Goal: Information Seeking & Learning: Find specific fact

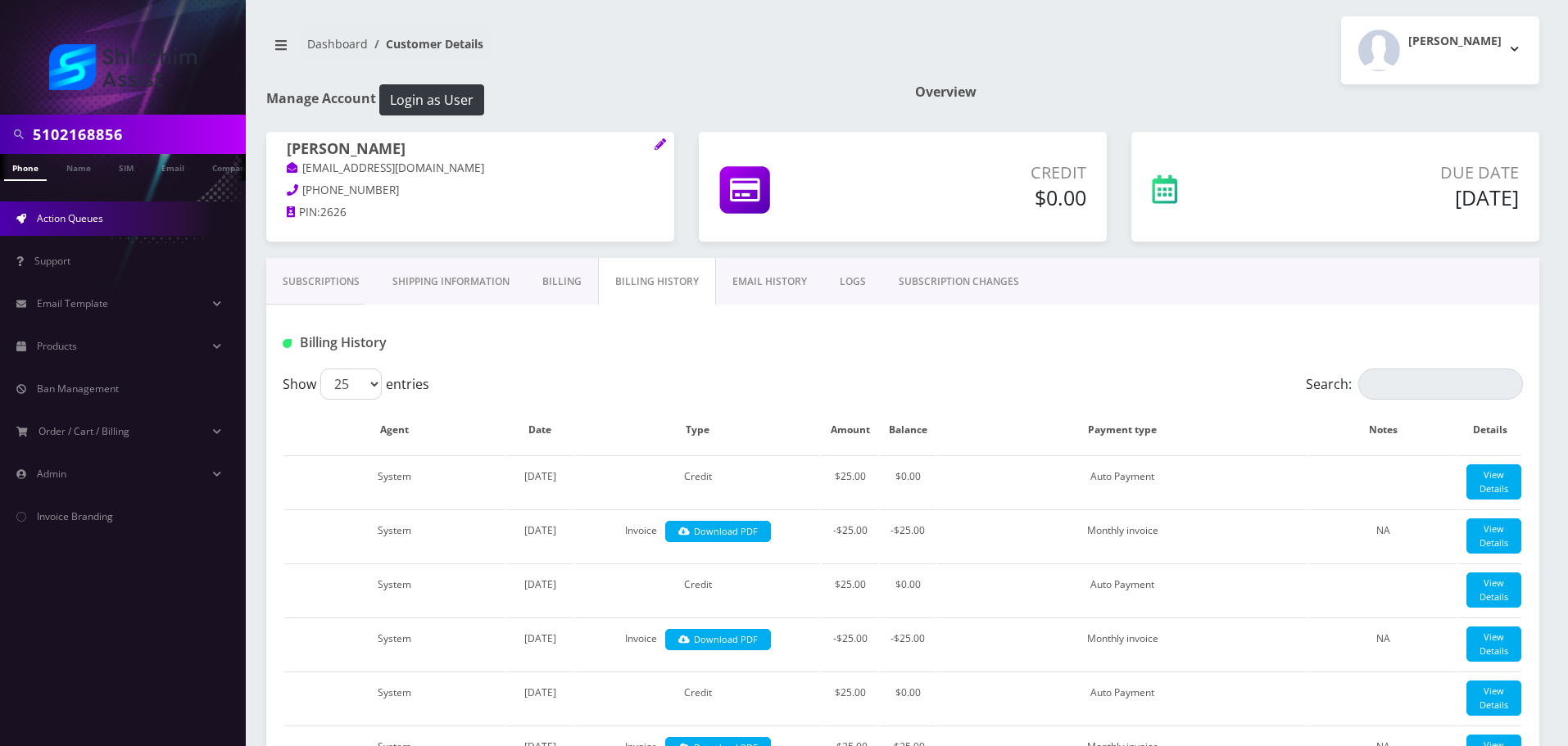
click at [108, 225] on link "Action Queues" at bounding box center [123, 218] width 246 height 34
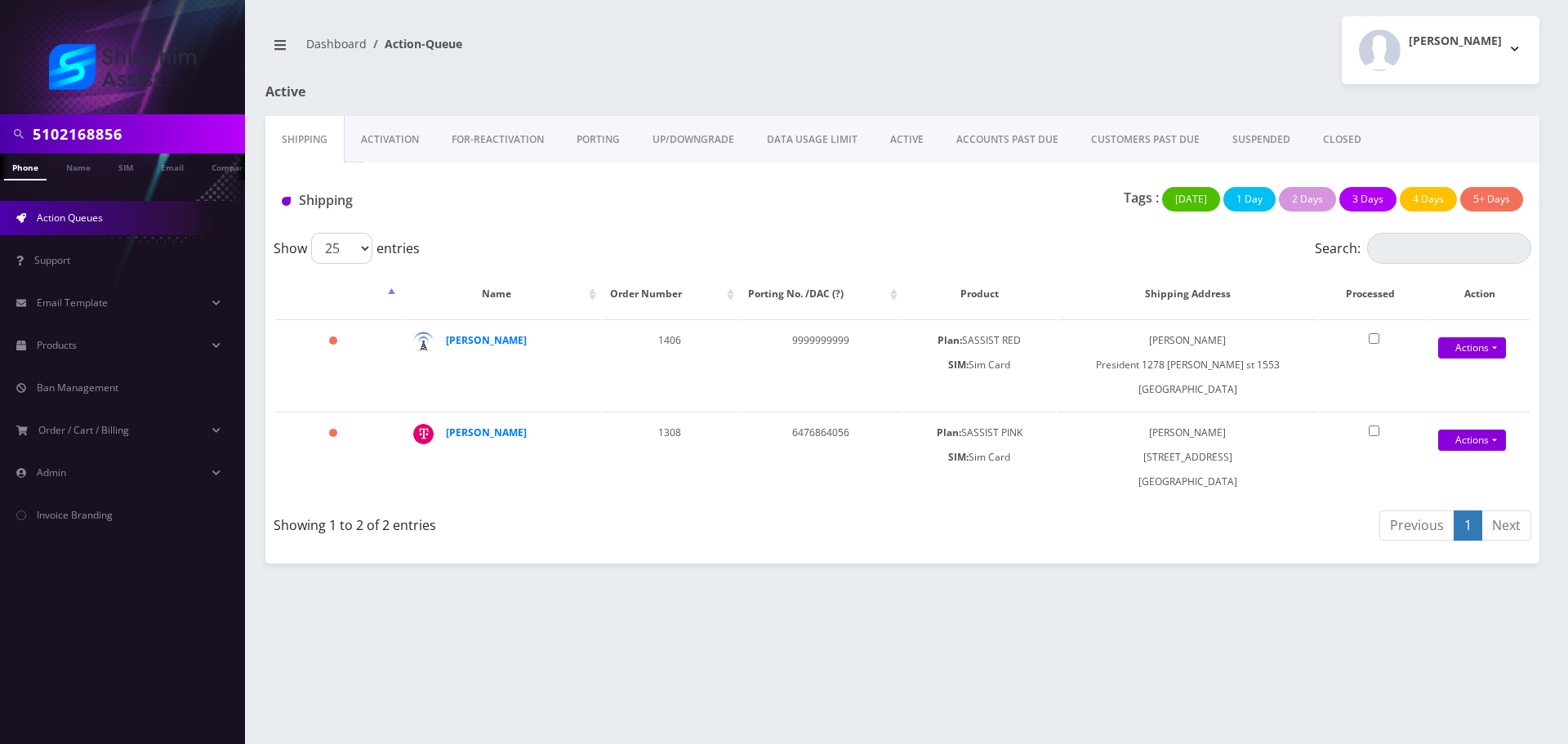
click at [994, 143] on link "ACCOUNTS PAST DUE" at bounding box center [1007, 140] width 135 height 48
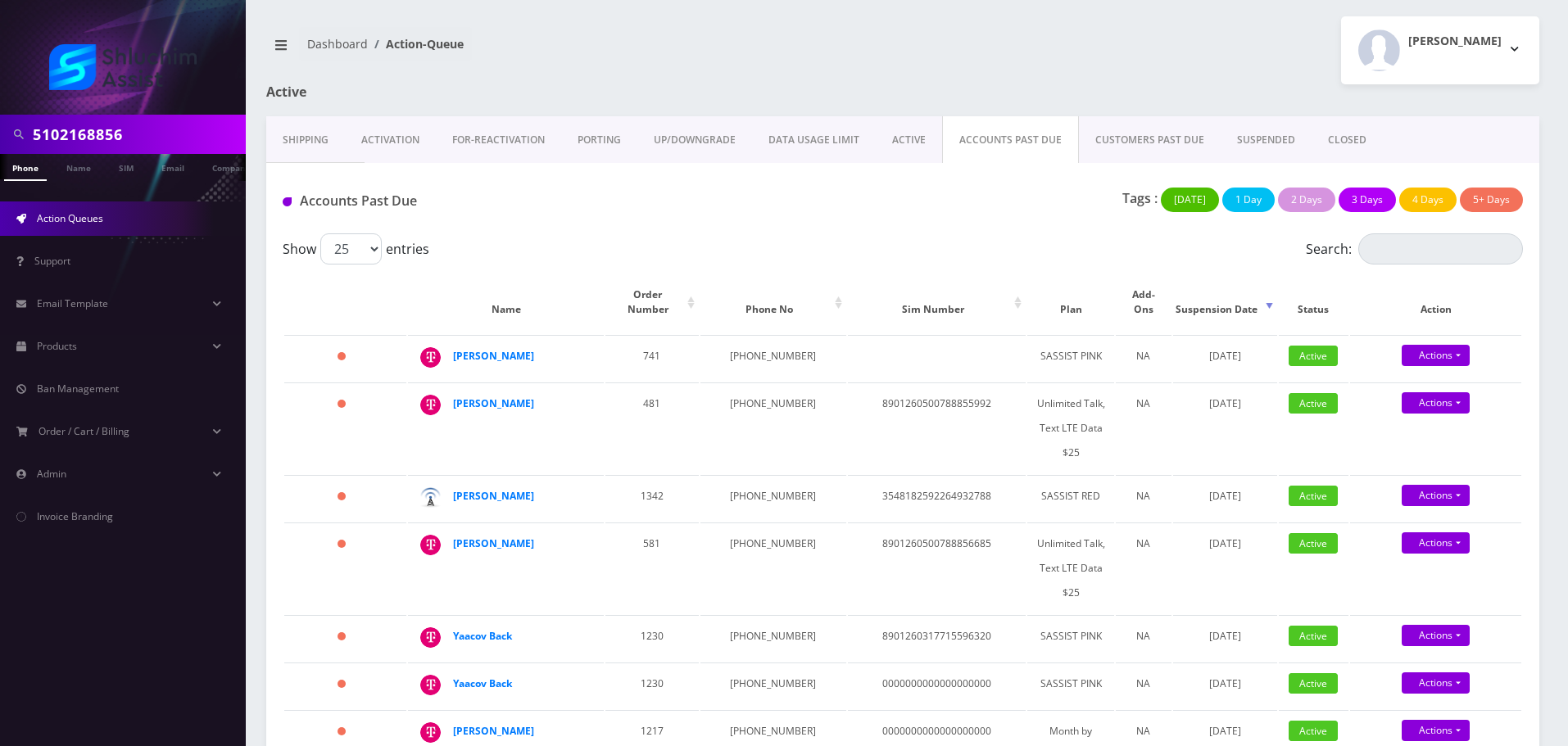
click at [929, 143] on link "ACTIVE" at bounding box center [908, 141] width 66 height 48
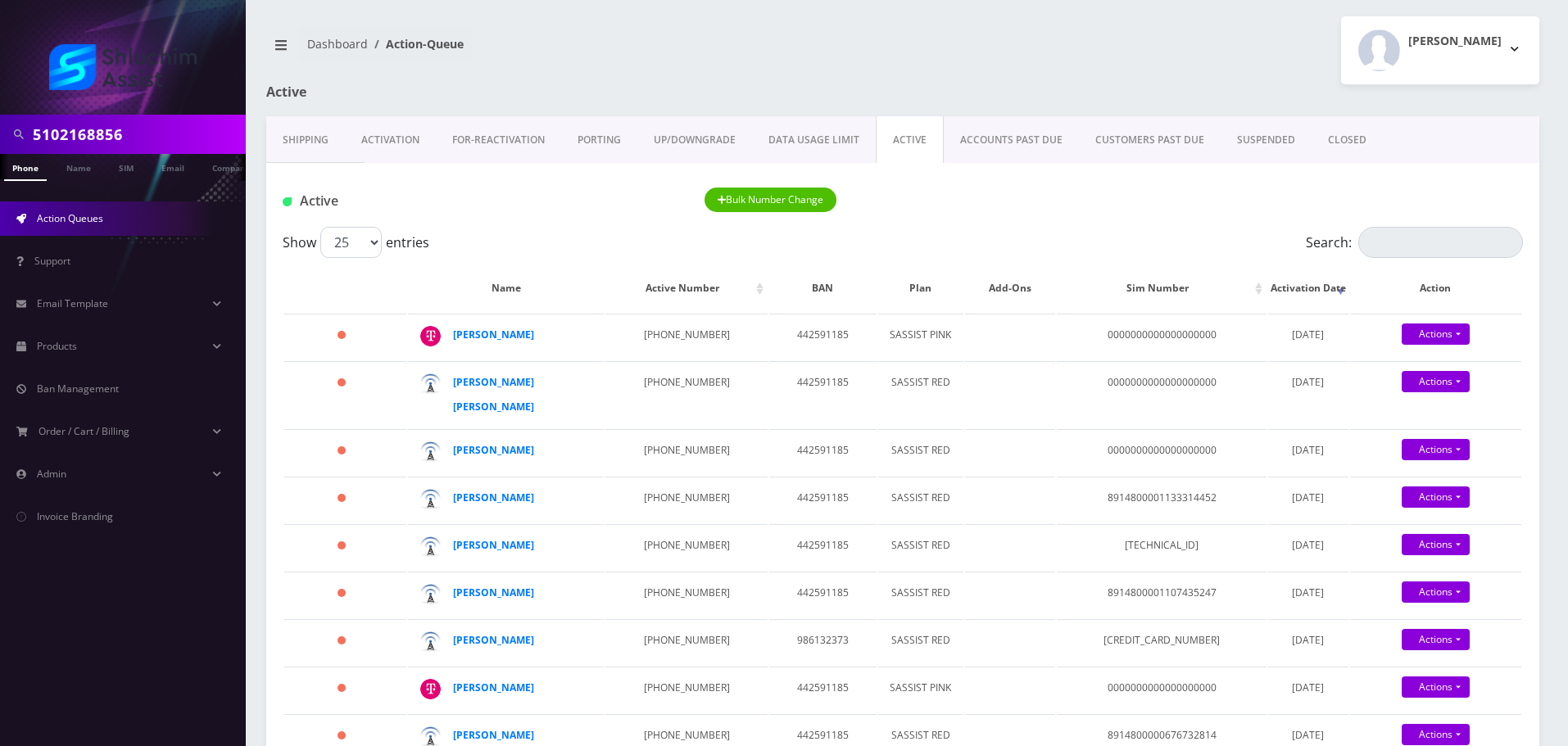
click at [956, 146] on link "ACCOUNTS PAST DUE" at bounding box center [1010, 141] width 135 height 48
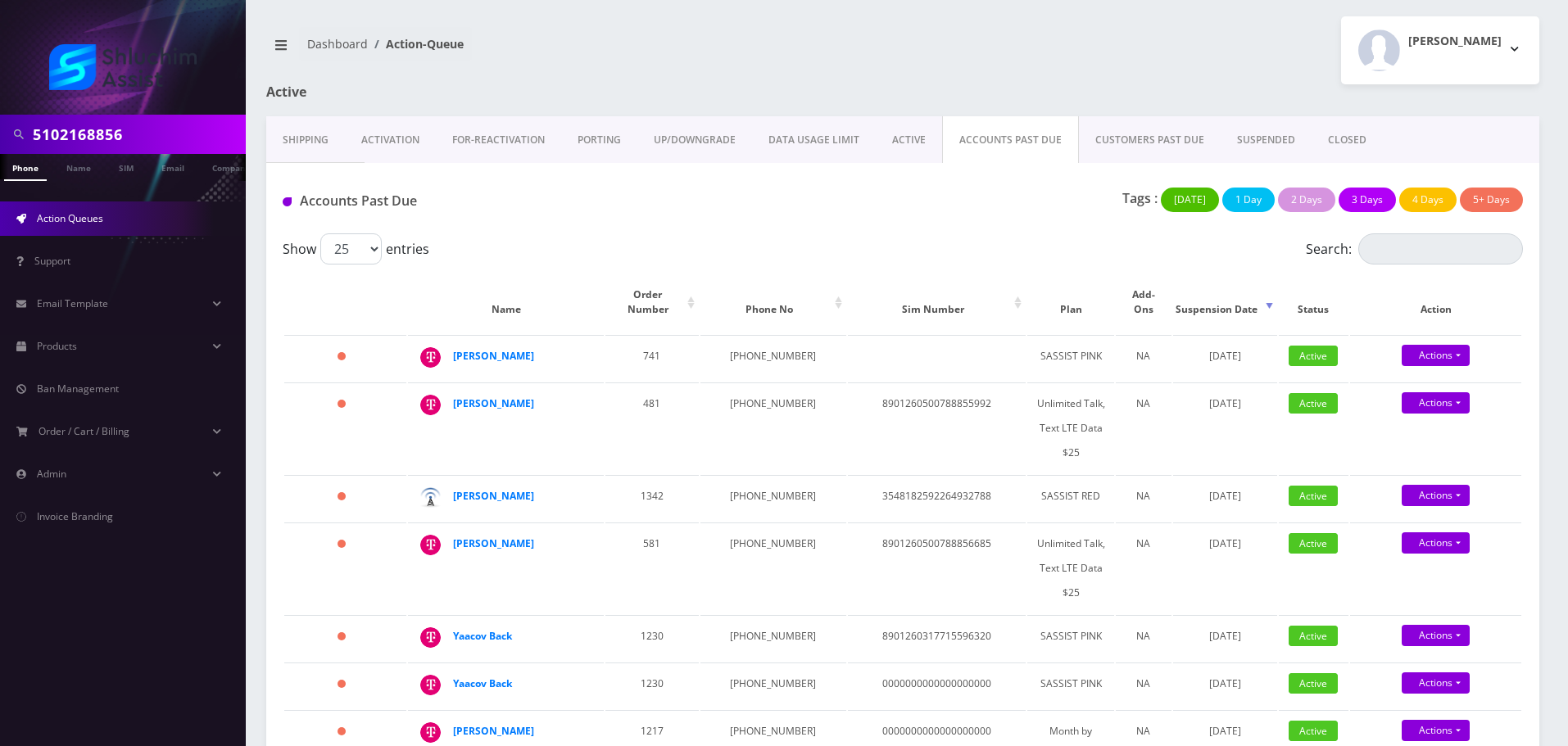
click at [969, 220] on div "Tags : Today 1 Day 2 Days 3 Days 4 Days 5+ Days" at bounding box center [1114, 204] width 843 height 34
click at [872, 226] on div "Accounts Past Due Tags : Today 1 Day 2 Days 3 Days 4 Days 5+ Days" at bounding box center [903, 198] width 1273 height 71
click at [891, 135] on link "ACTIVE" at bounding box center [908, 141] width 66 height 48
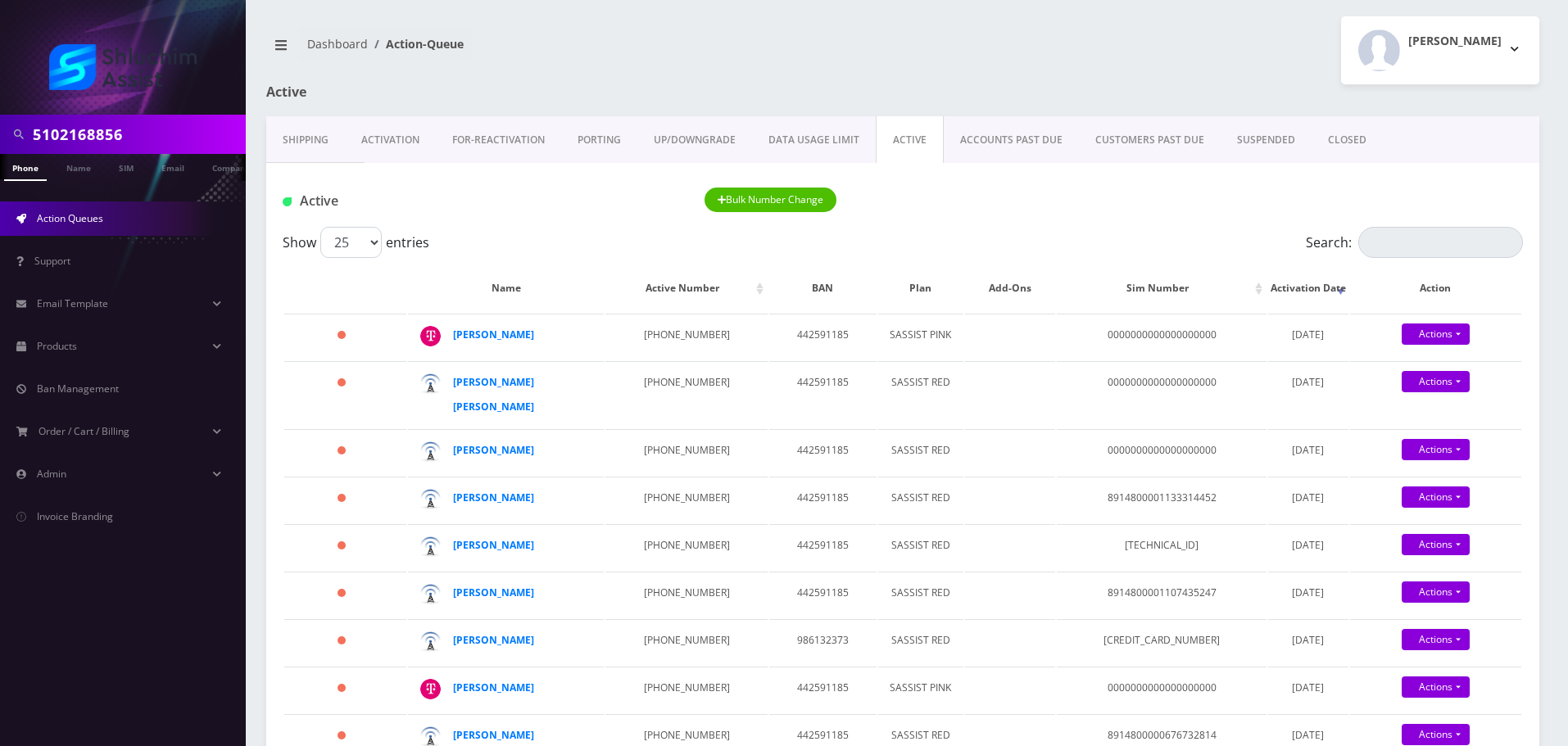
click at [970, 141] on link "ACCOUNTS PAST DUE" at bounding box center [1010, 141] width 135 height 48
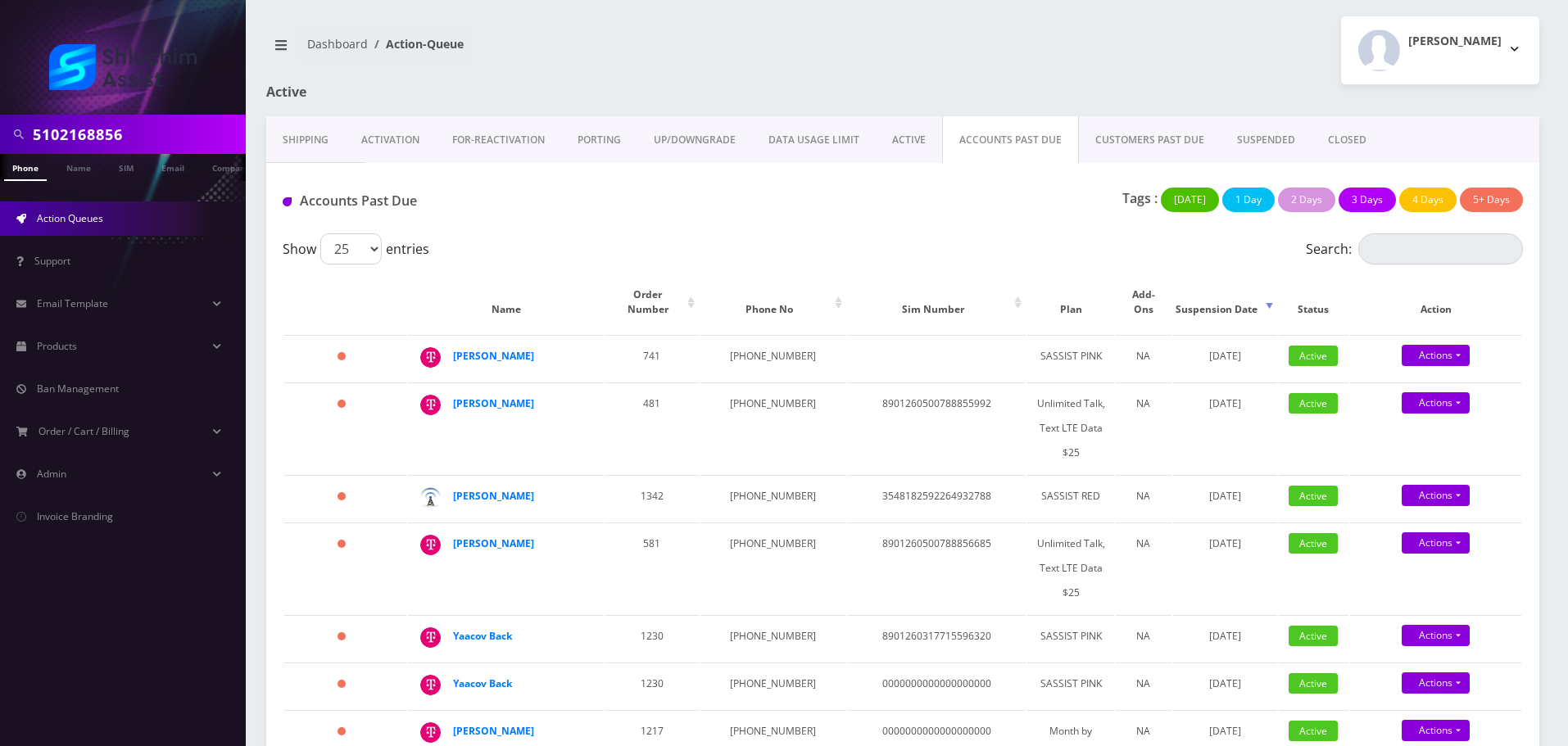
click at [904, 153] on link "ACTIVE" at bounding box center [908, 141] width 66 height 48
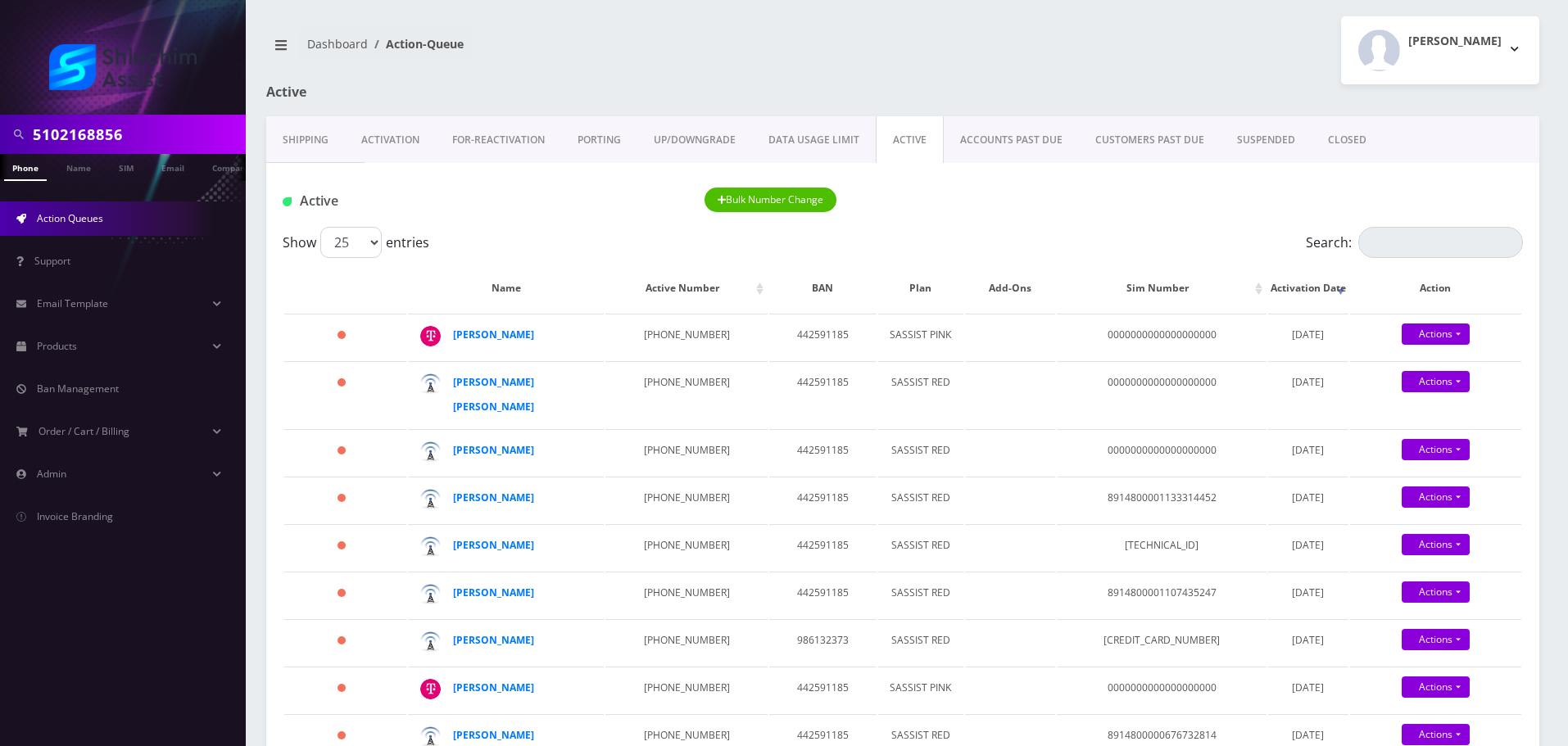
click at [976, 141] on link "ACCOUNTS PAST DUE" at bounding box center [1010, 141] width 135 height 48
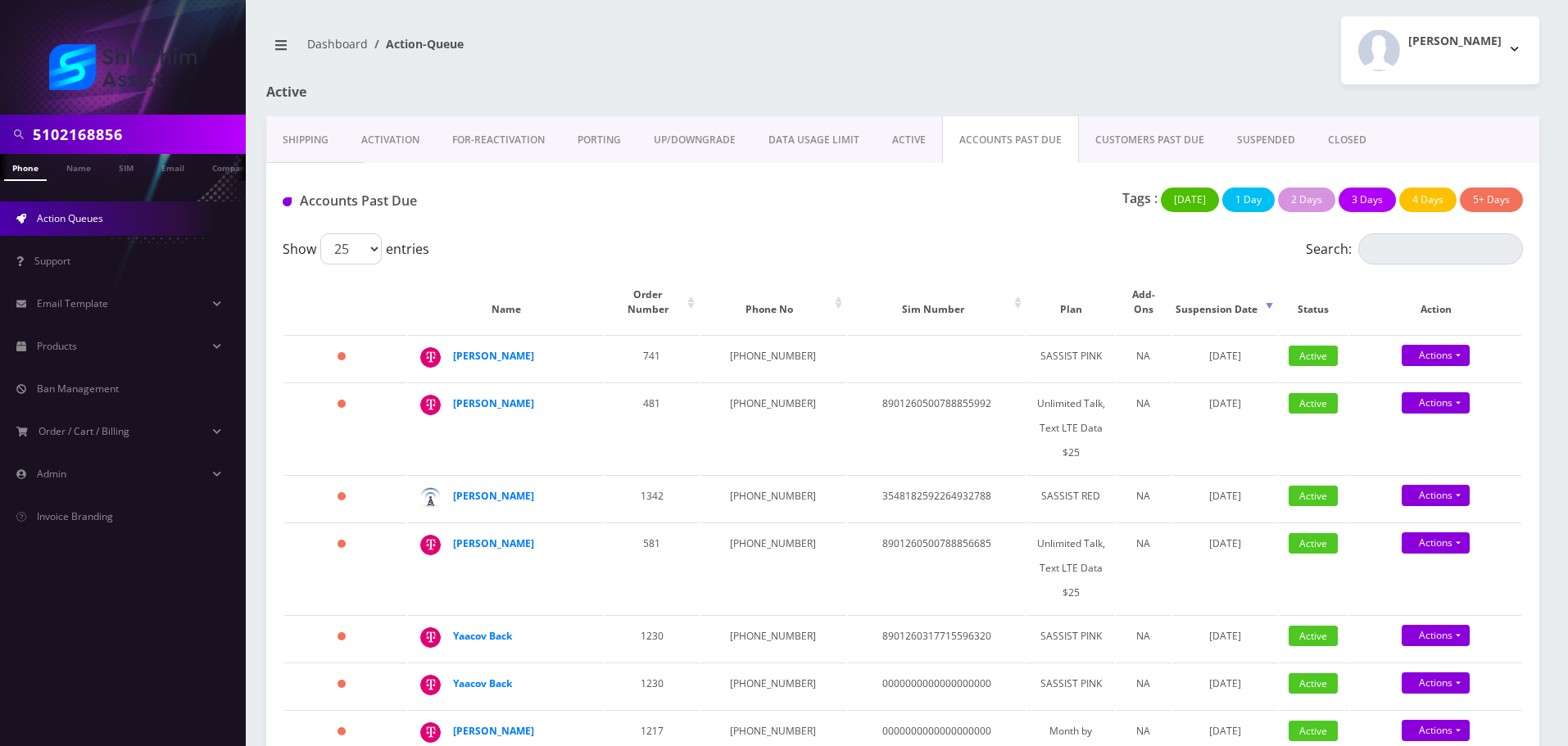
click at [912, 148] on link "ACTIVE" at bounding box center [908, 141] width 66 height 48
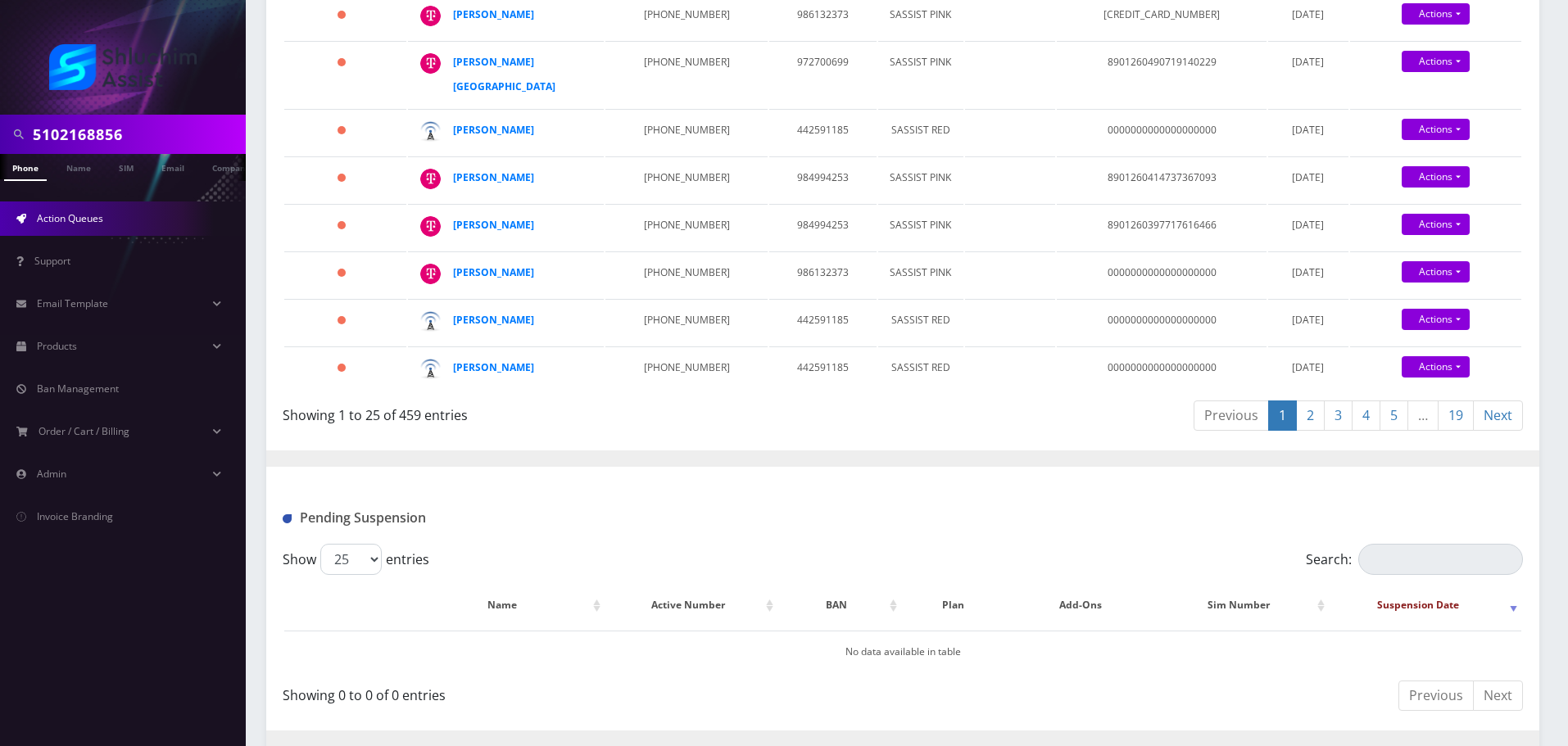
scroll to position [1540, 0]
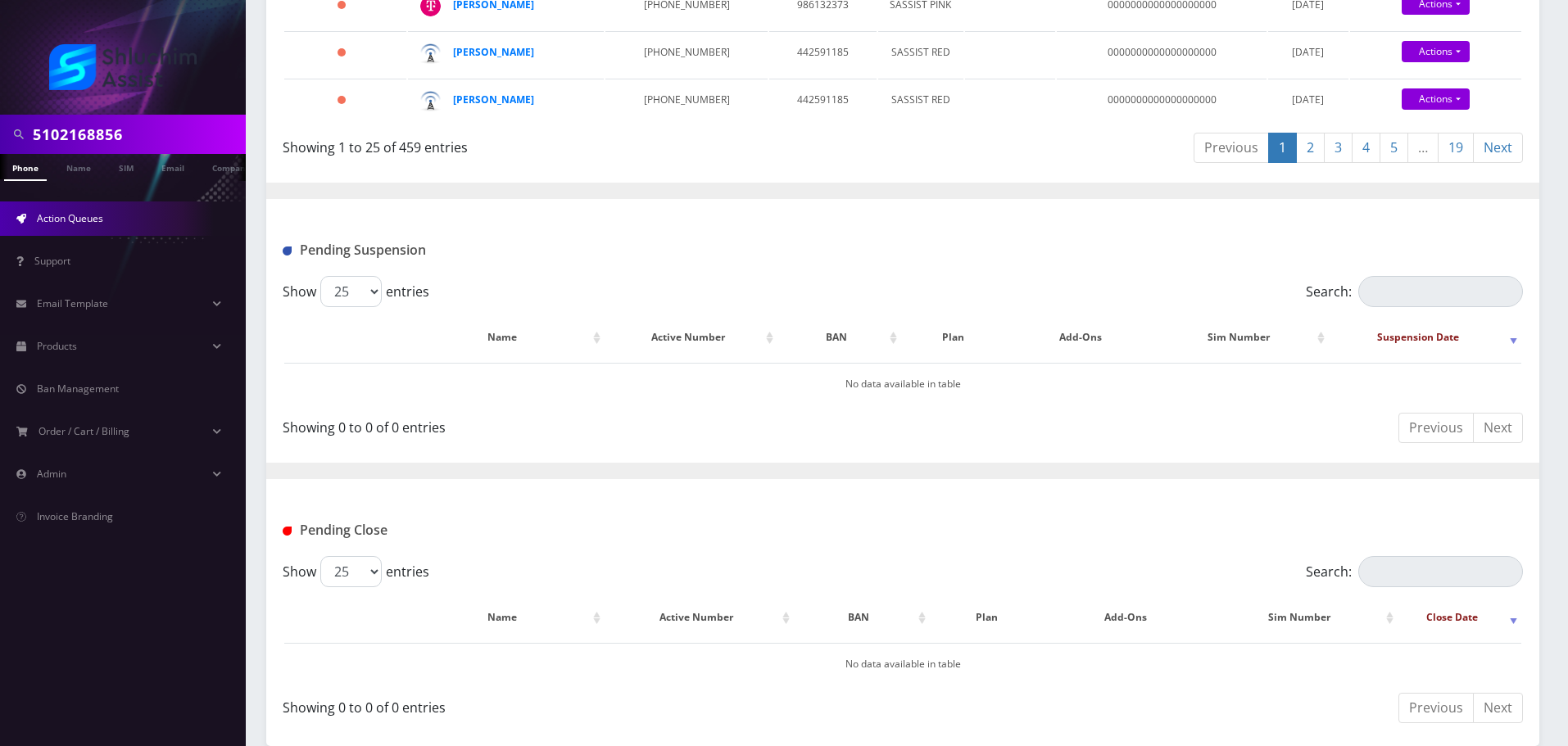
click at [1453, 141] on link "19" at bounding box center [1455, 147] width 36 height 30
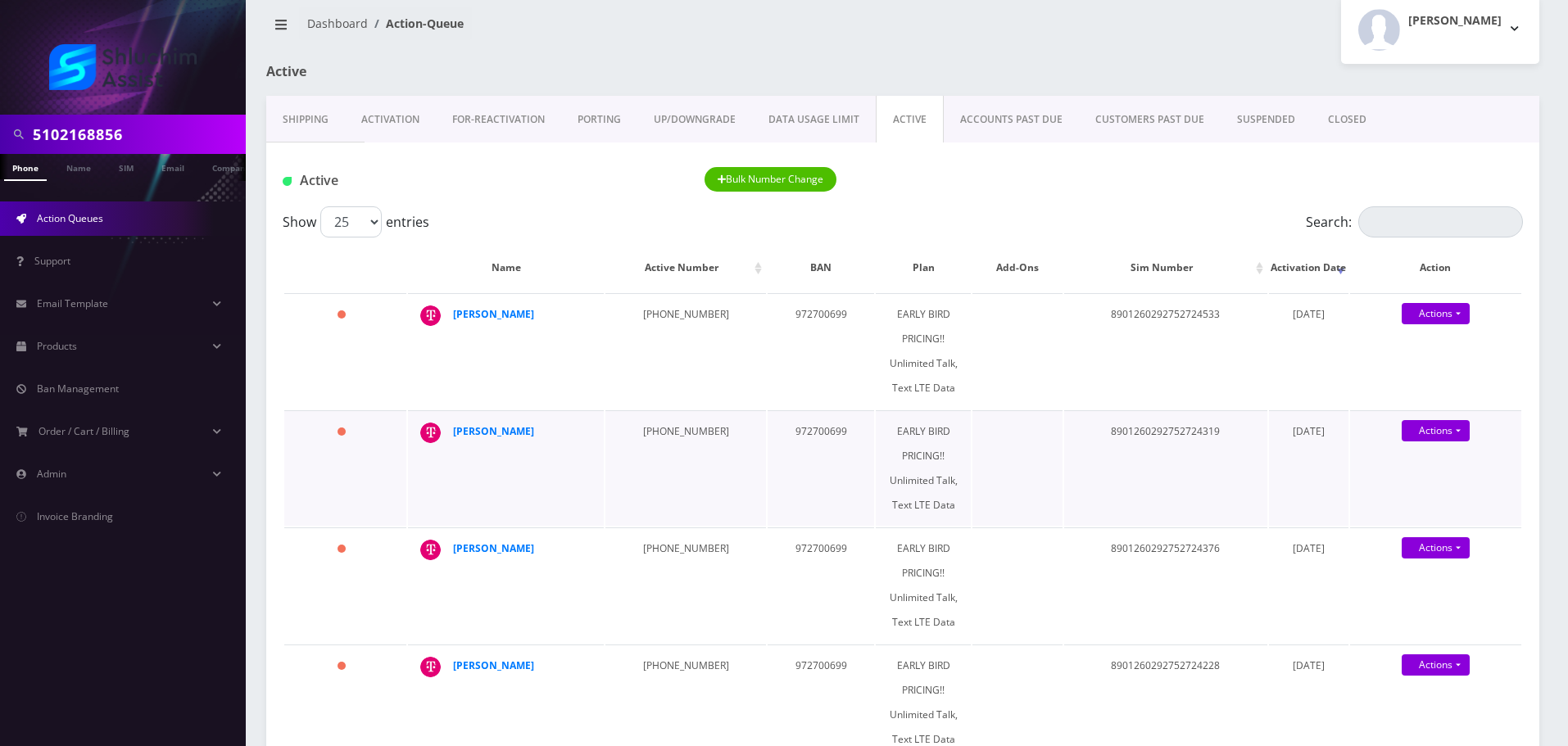
scroll to position [0, 0]
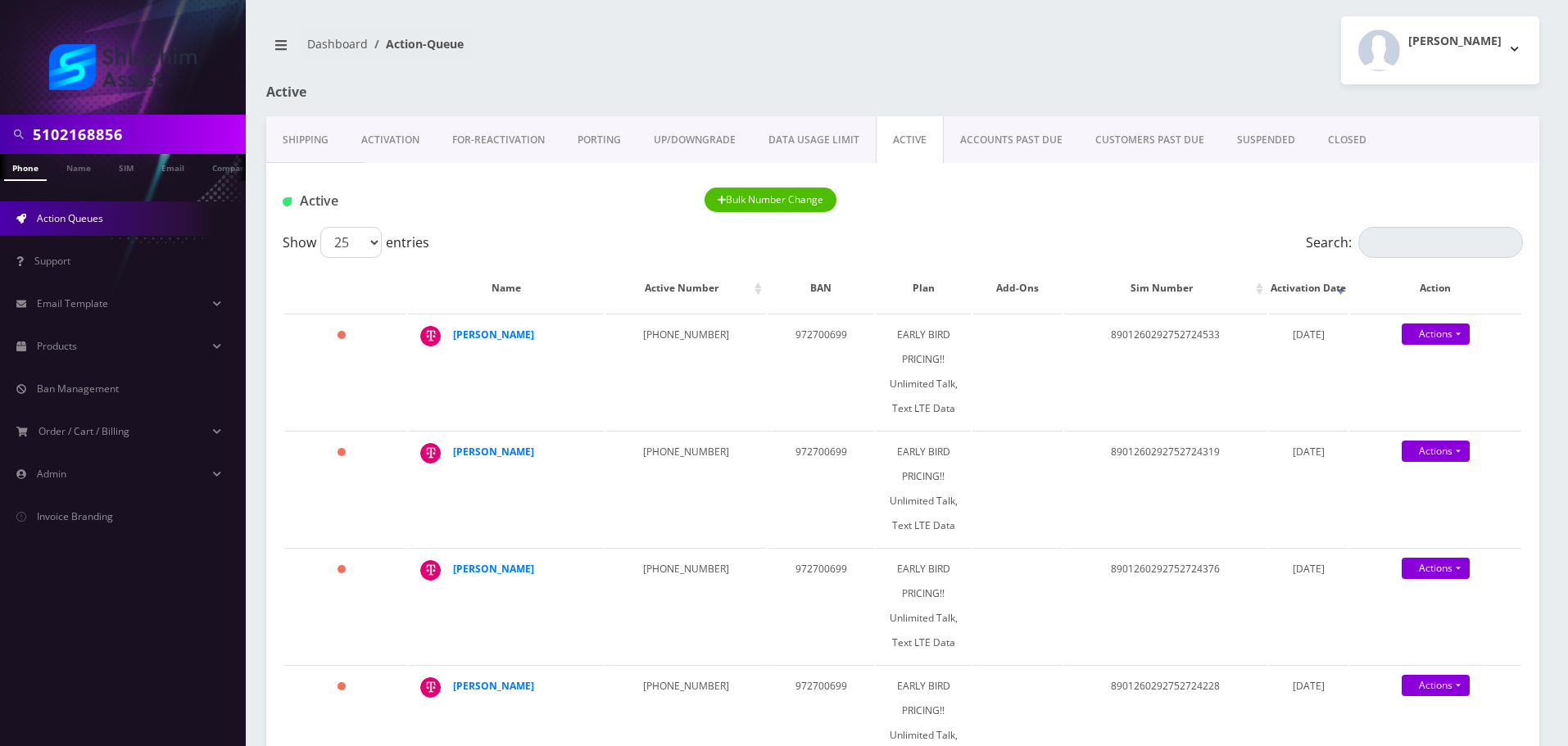
click at [811, 131] on link "DATA USAGE LIMIT" at bounding box center [814, 141] width 124 height 48
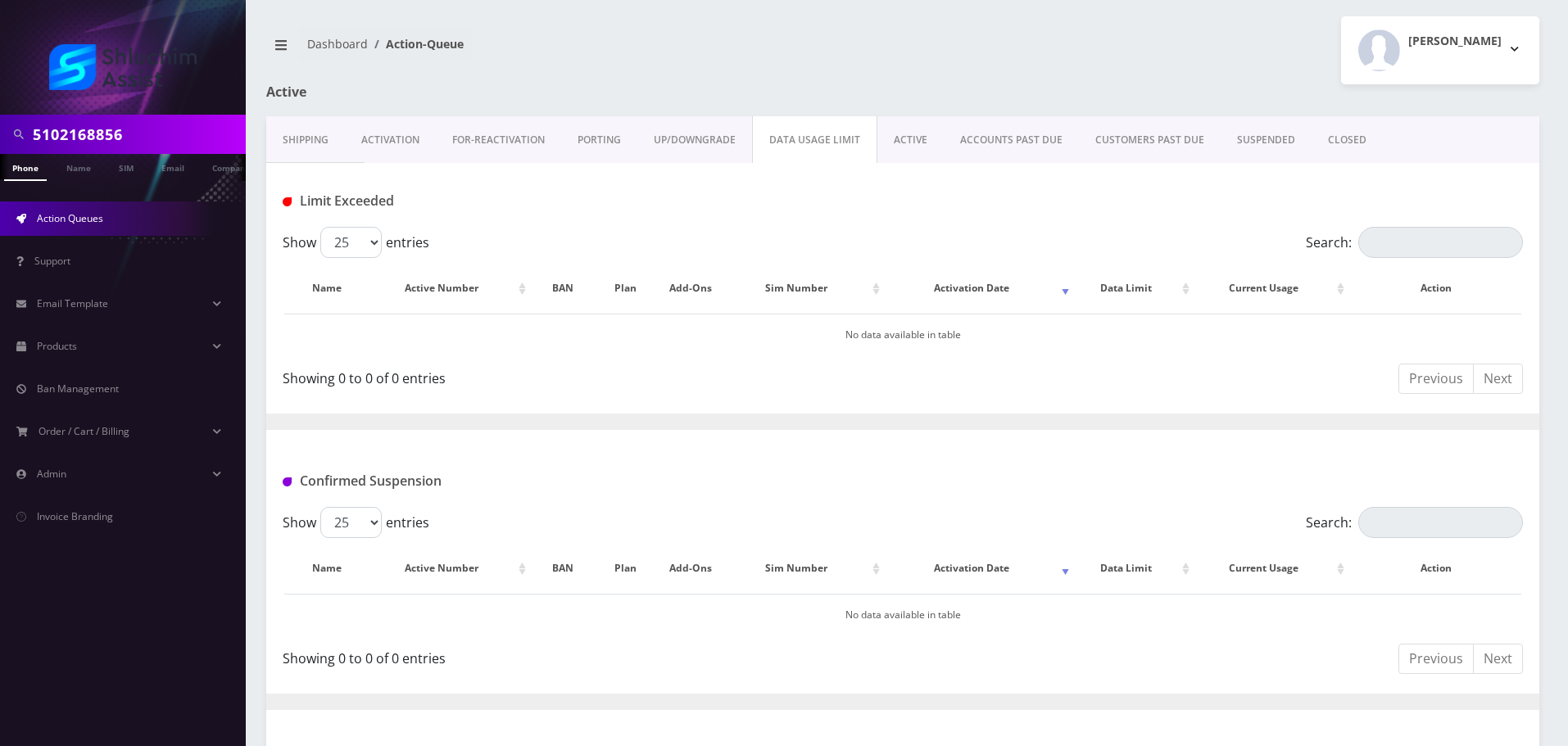
click at [904, 141] on link "ACTIVE" at bounding box center [910, 141] width 66 height 48
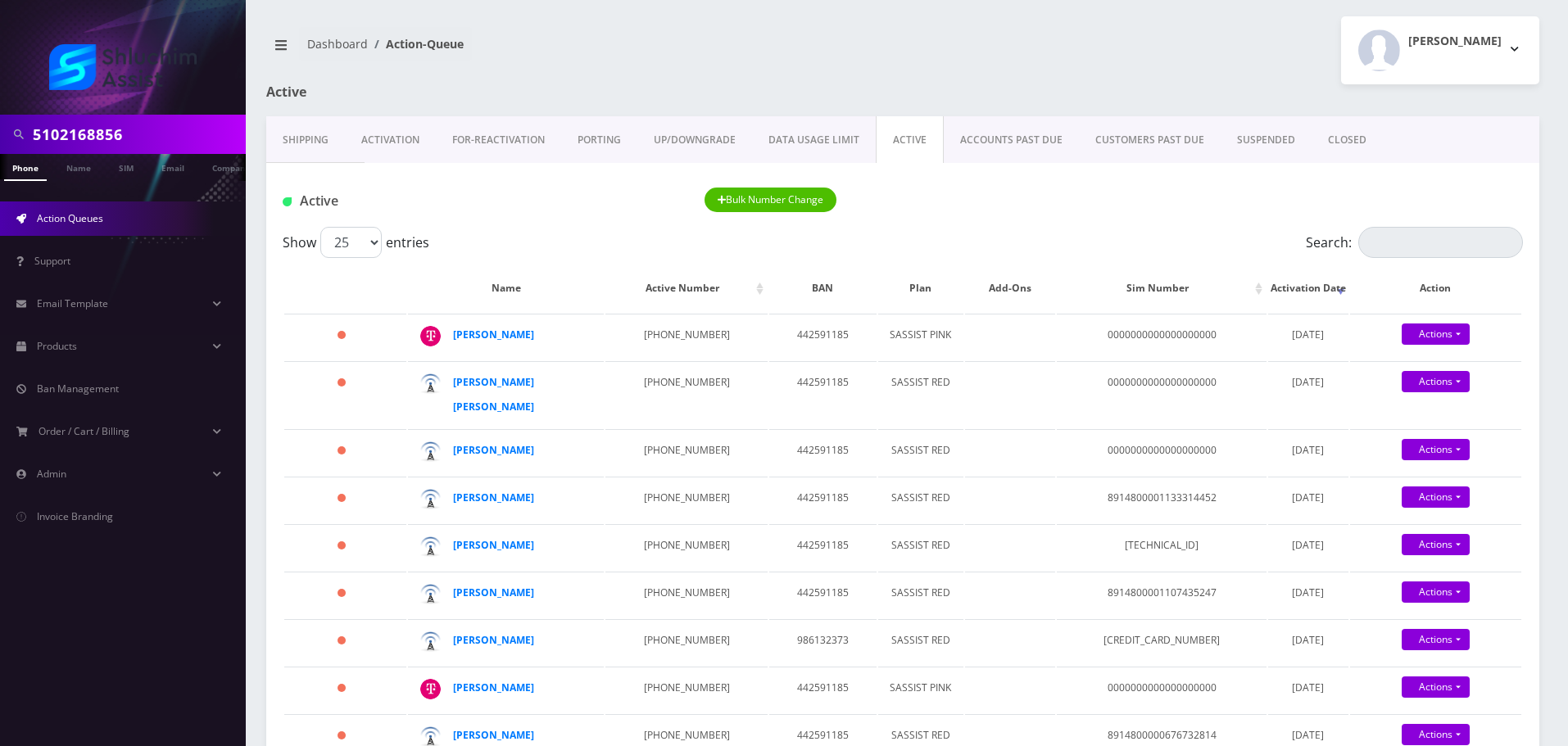
click at [167, 128] on input "5102168856" at bounding box center [137, 134] width 209 height 31
click at [163, 132] on input "text" at bounding box center [137, 134] width 209 height 31
paste input "Motti Sirota"
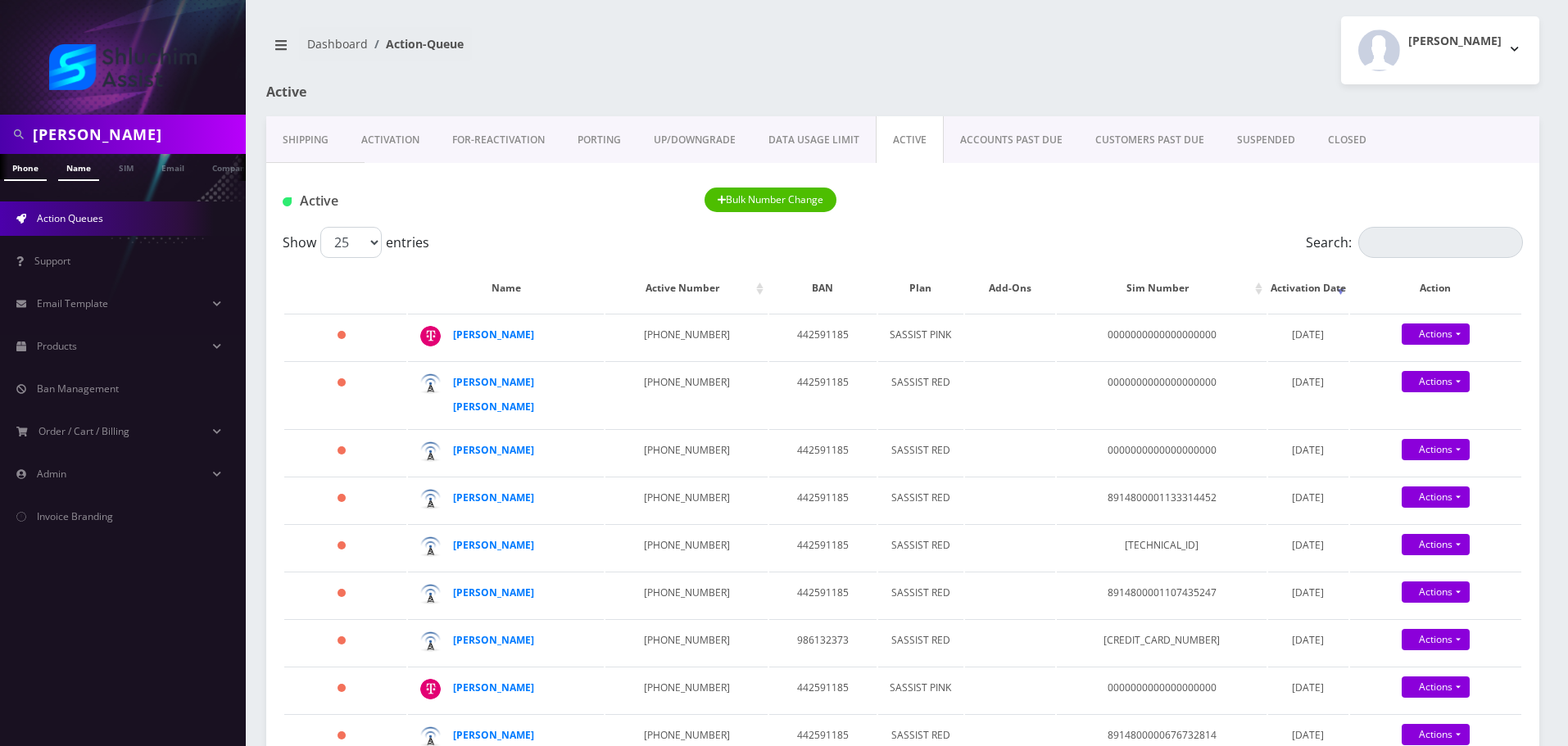
type input "Motti Sirota"
click at [80, 171] on link "Name" at bounding box center [78, 167] width 41 height 27
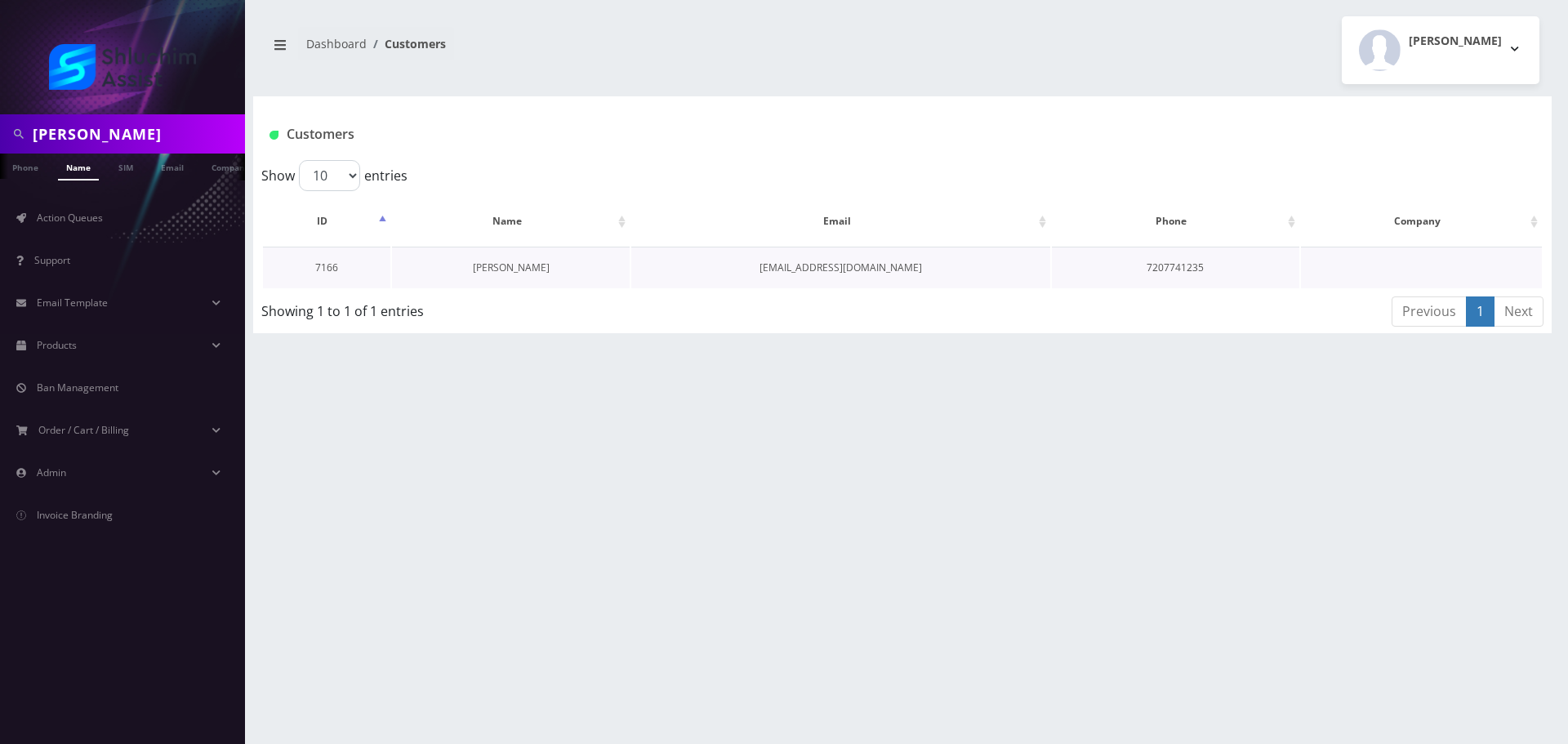
click at [516, 271] on link "[PERSON_NAME]" at bounding box center [511, 268] width 77 height 14
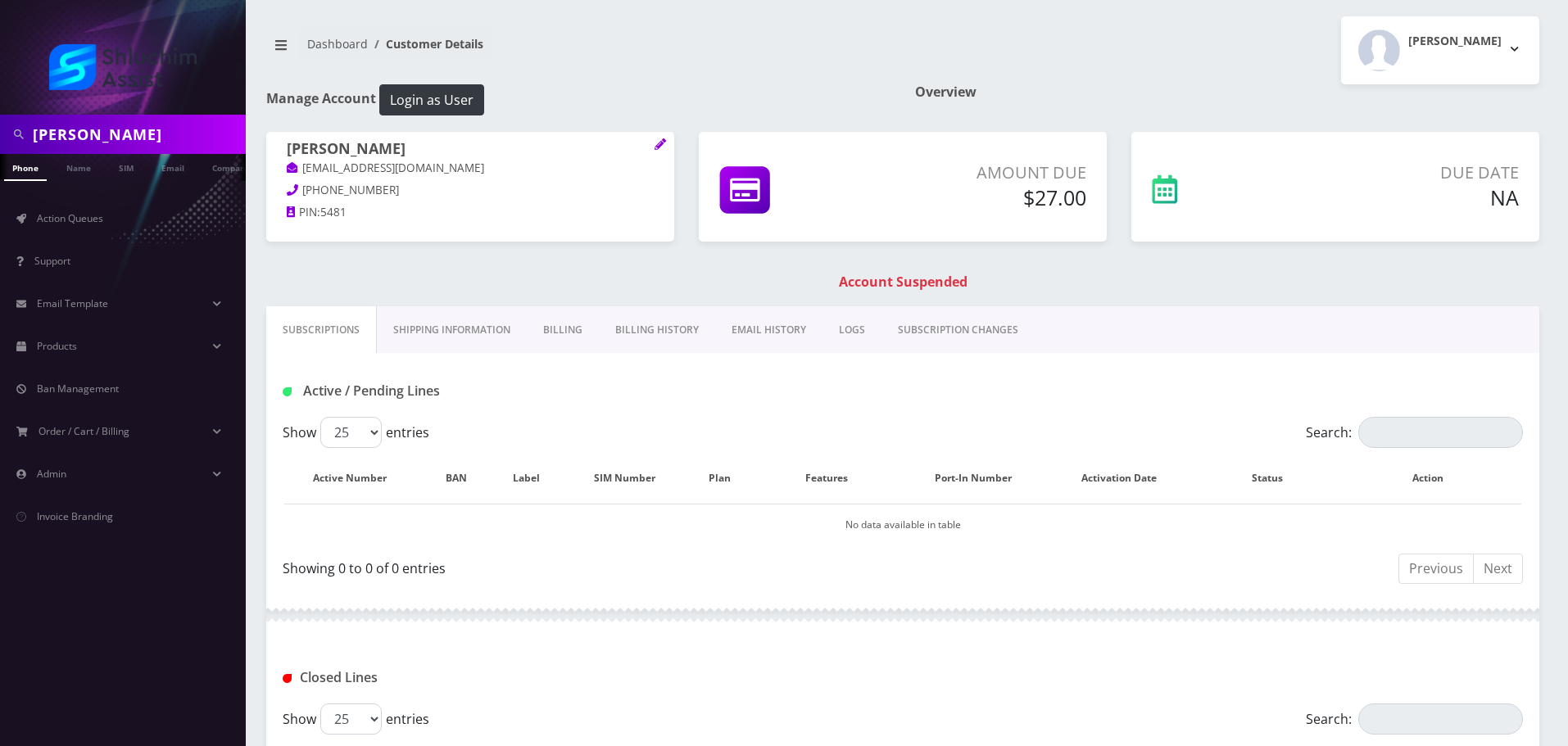
drag, startPoint x: 578, startPoint y: 321, endPoint x: 606, endPoint y: 324, distance: 28.2
click at [578, 322] on link "Billing" at bounding box center [562, 331] width 72 height 48
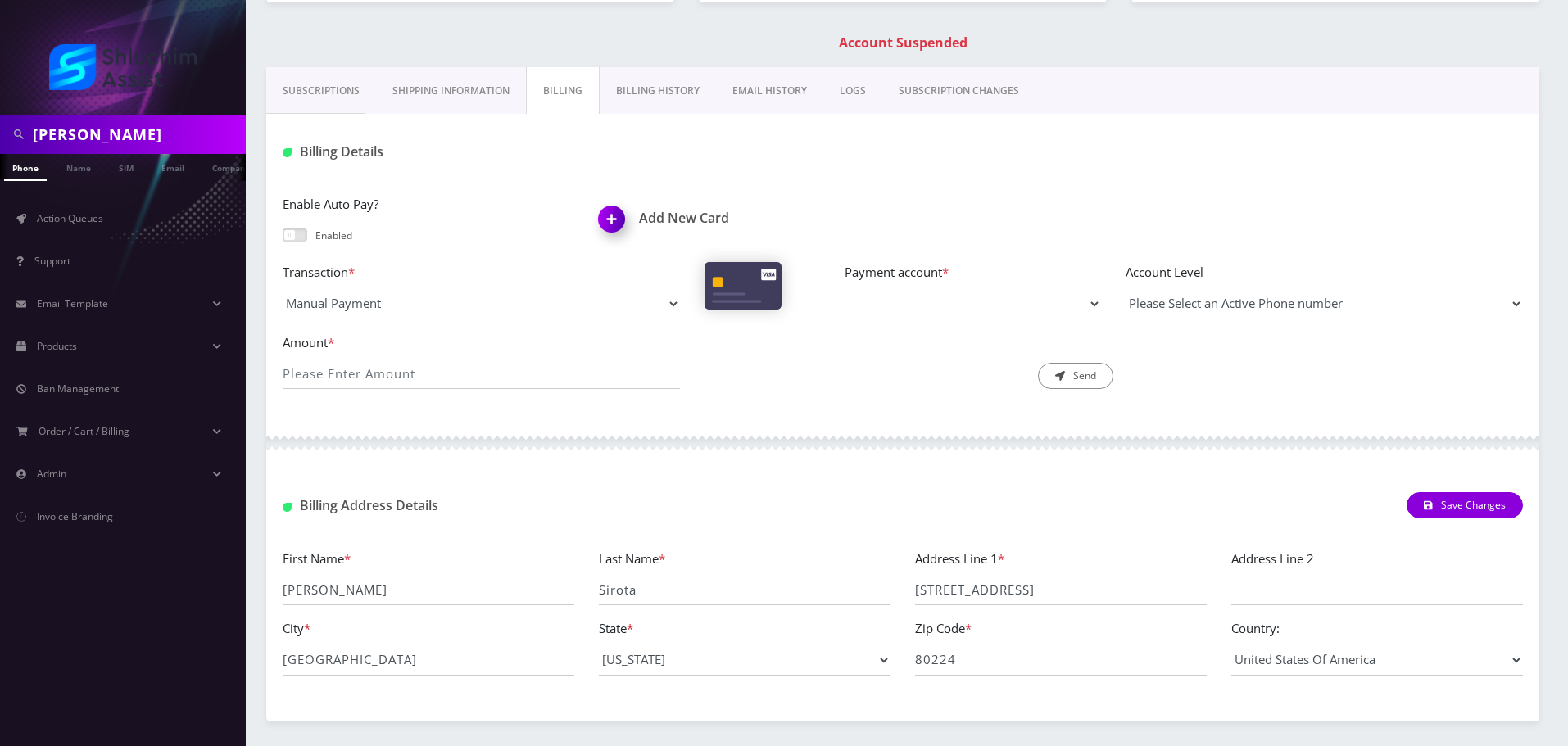
scroll to position [246, 0]
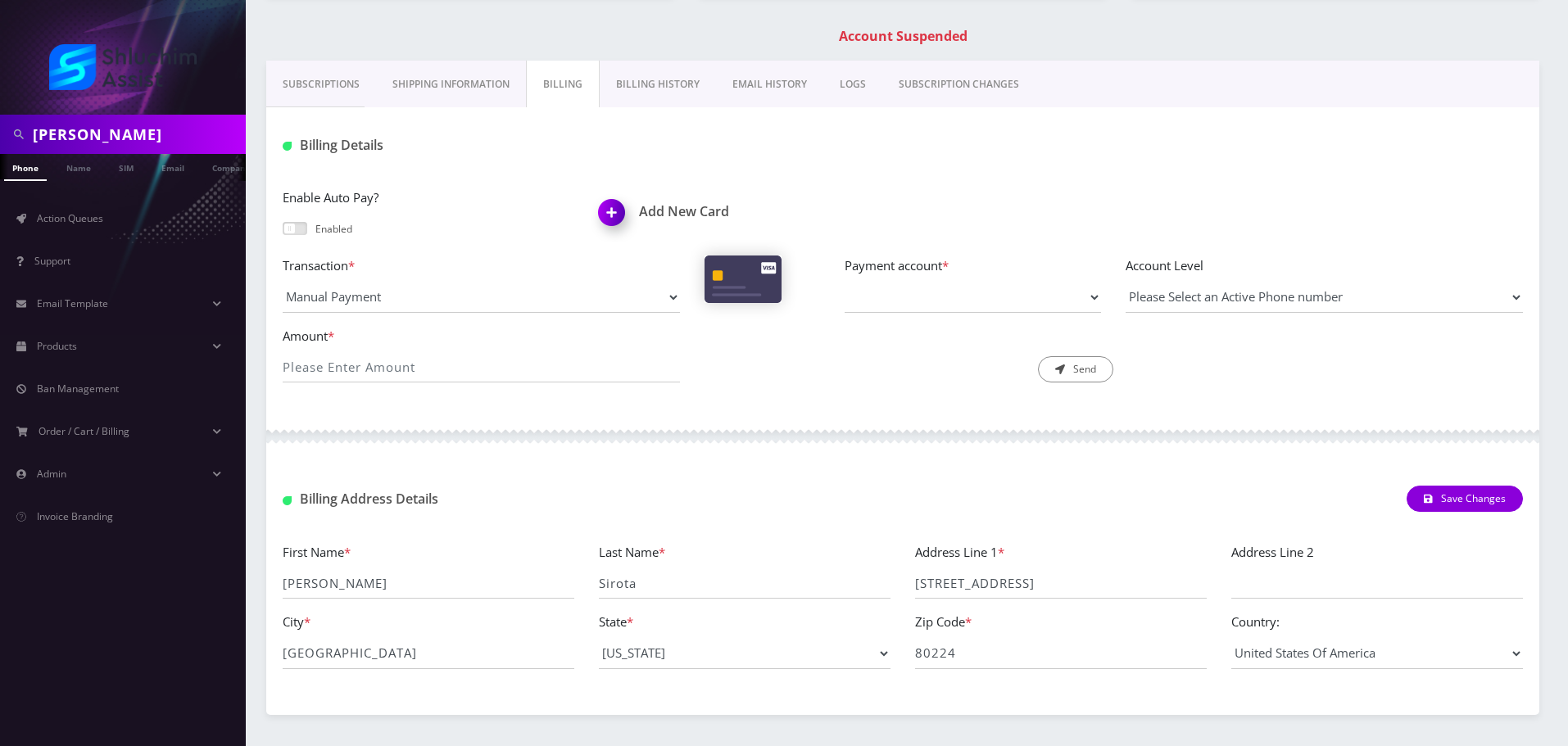
click at [342, 89] on link "Subscriptions" at bounding box center [321, 85] width 110 height 48
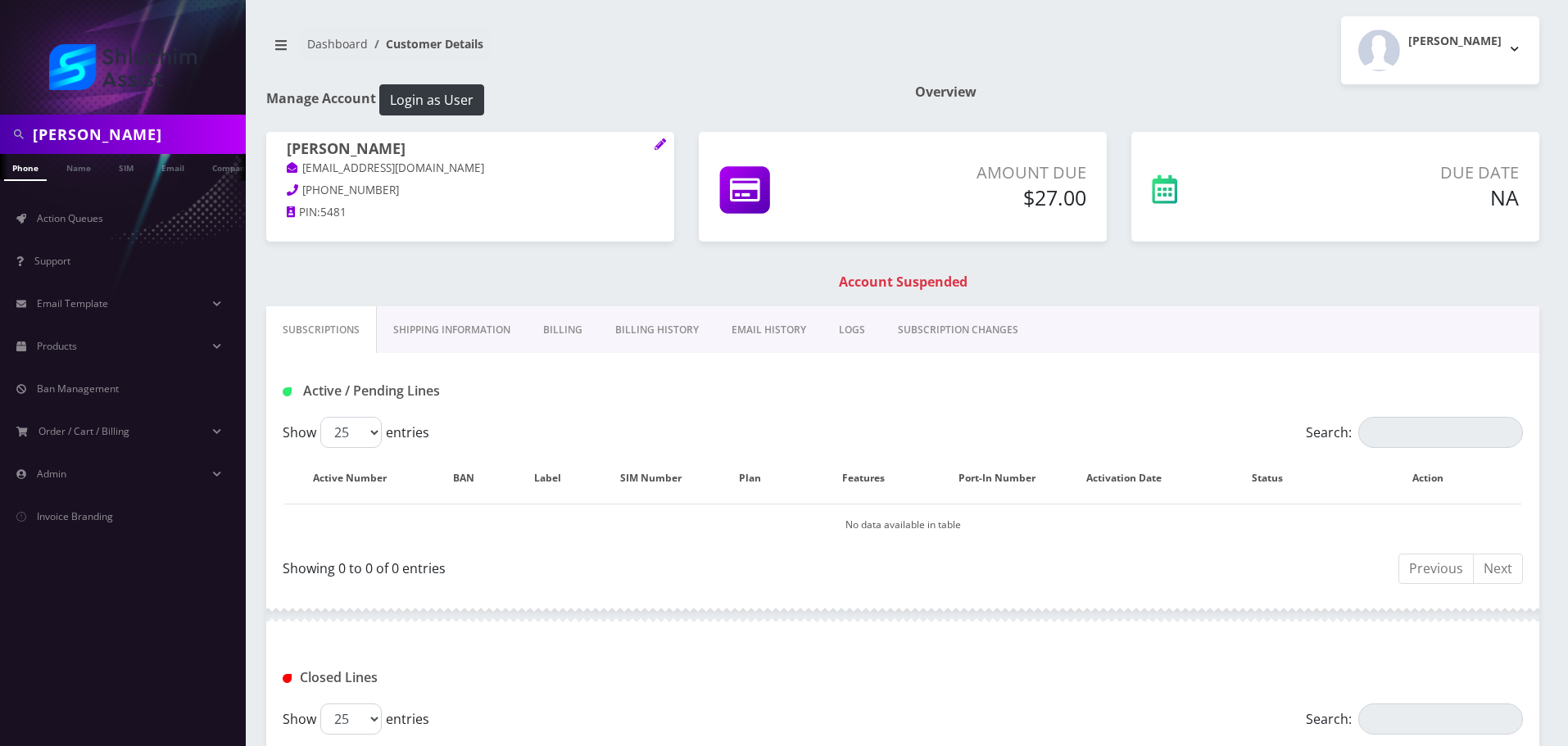
click at [442, 334] on link "Shipping Information" at bounding box center [451, 331] width 150 height 48
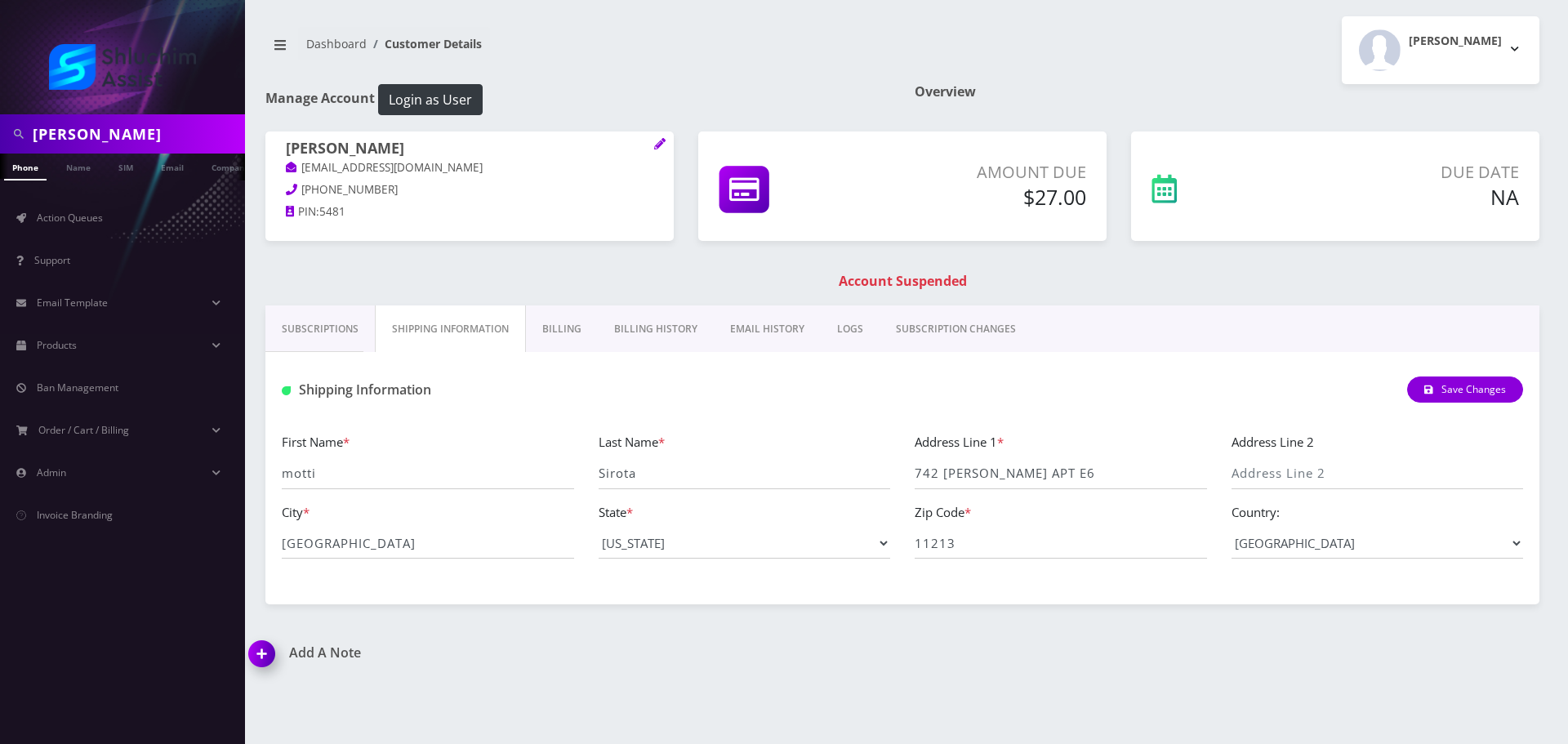
click at [561, 314] on link "Billing" at bounding box center [561, 330] width 71 height 48
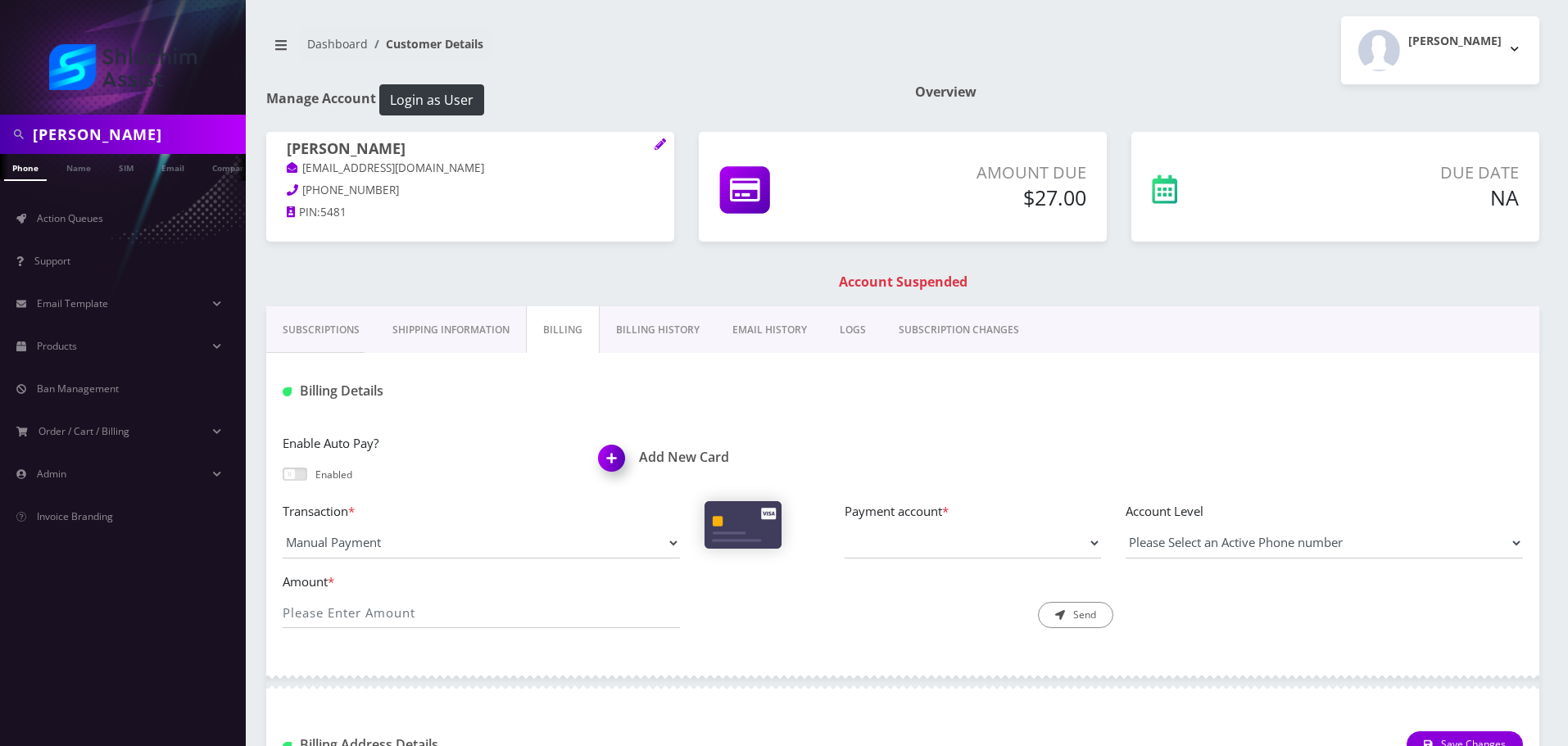
click at [674, 335] on link "Billing History" at bounding box center [658, 331] width 117 height 48
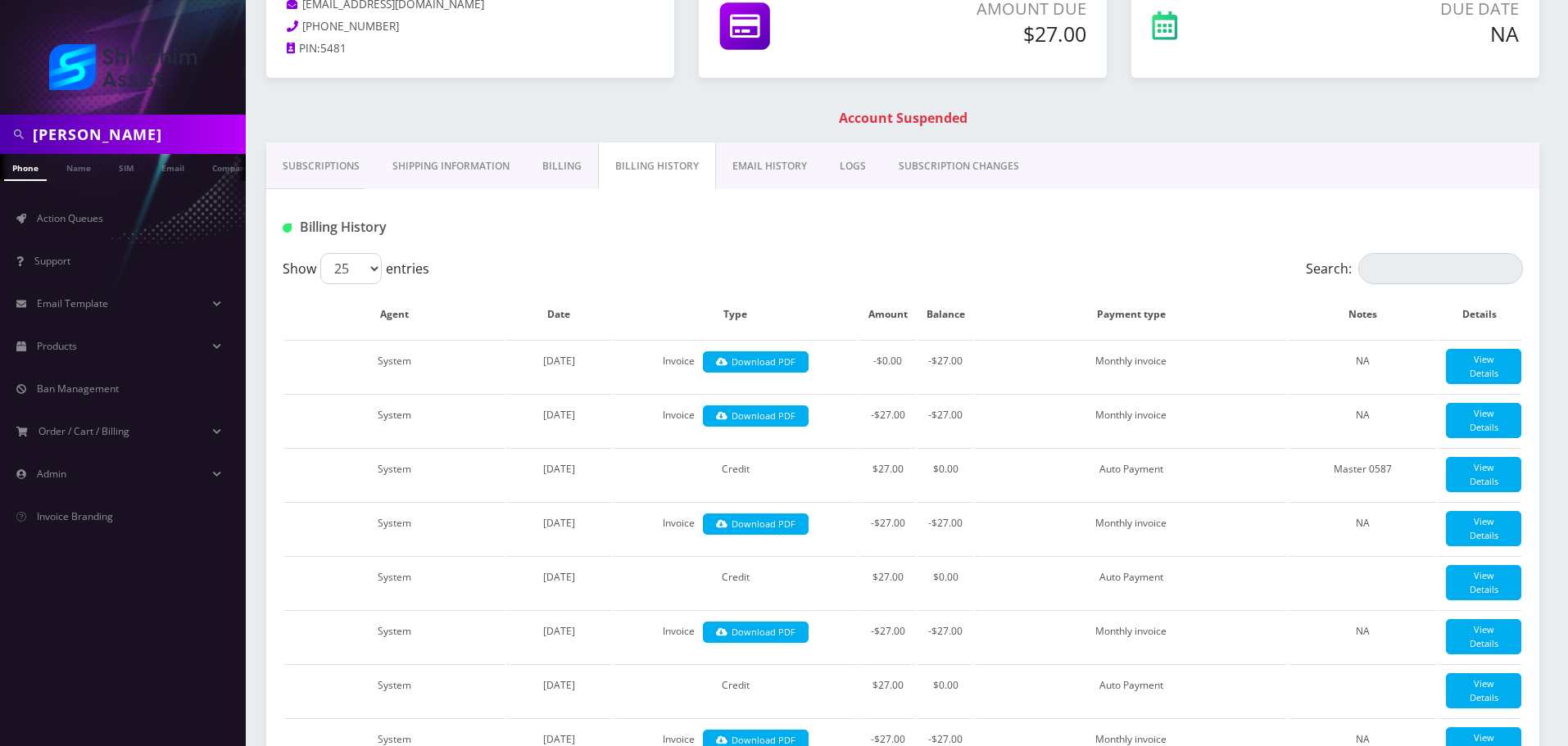
click at [367, 167] on link "Subscriptions" at bounding box center [321, 166] width 110 height 48
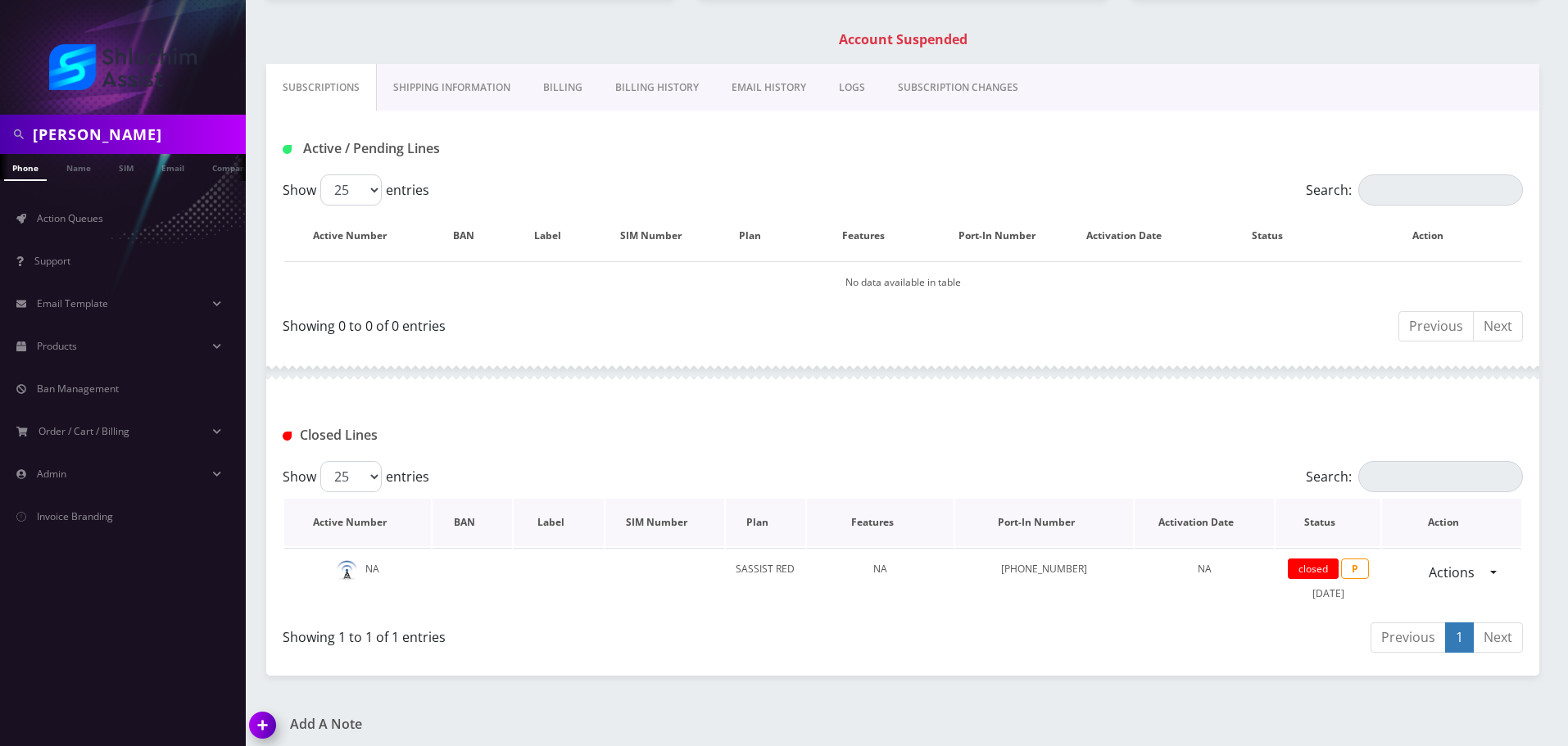
scroll to position [252, 0]
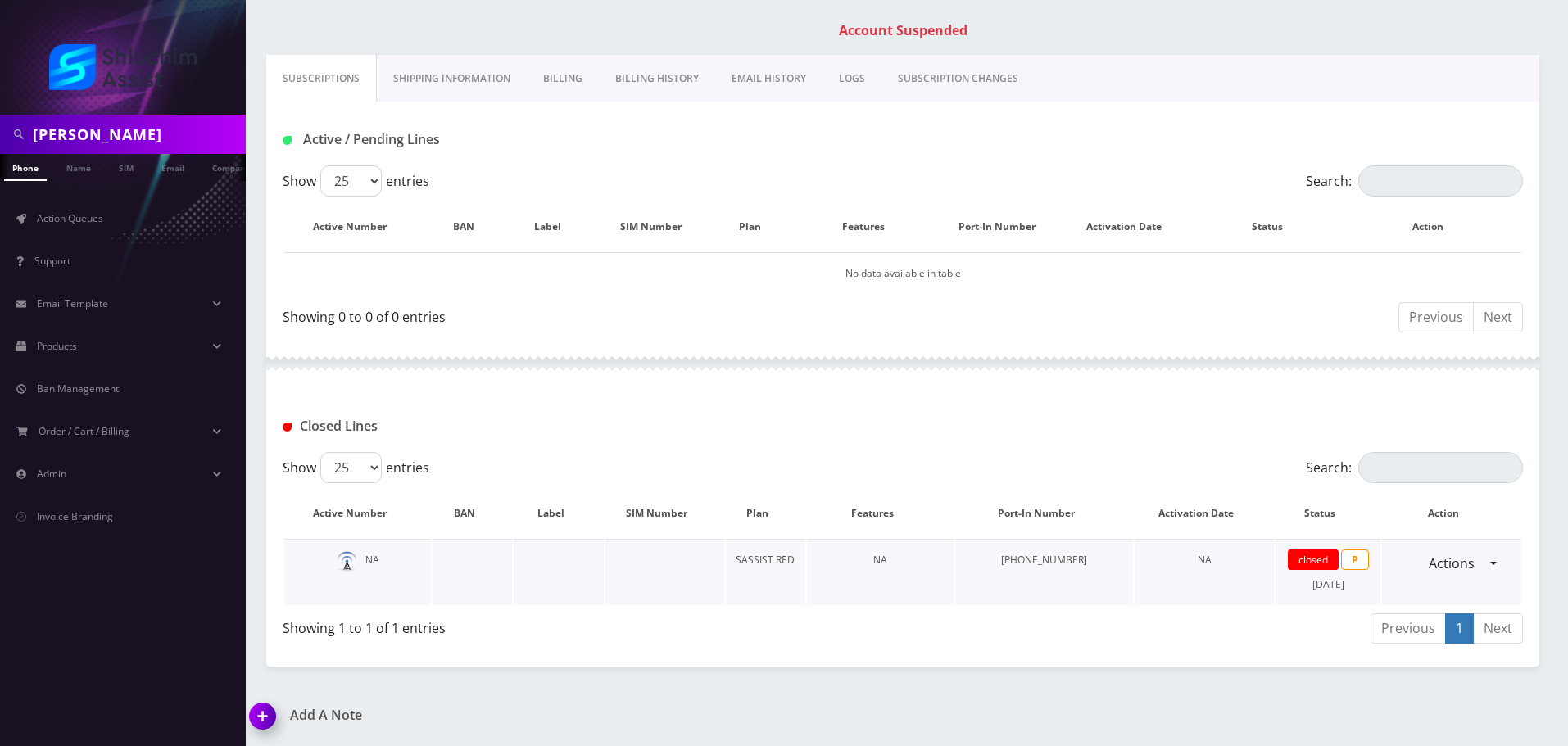
click at [1352, 593] on td "closed P September 21, 2025" at bounding box center [1328, 572] width 105 height 66
drag, startPoint x: 1352, startPoint y: 593, endPoint x: 1321, endPoint y: 593, distance: 31.0
click at [1352, 593] on td "closed P September 21, 2025" at bounding box center [1328, 572] width 105 height 66
click at [1358, 593] on td "closed P September 21, 2025" at bounding box center [1328, 572] width 105 height 66
drag, startPoint x: 1312, startPoint y: 593, endPoint x: 1362, endPoint y: 593, distance: 50.0
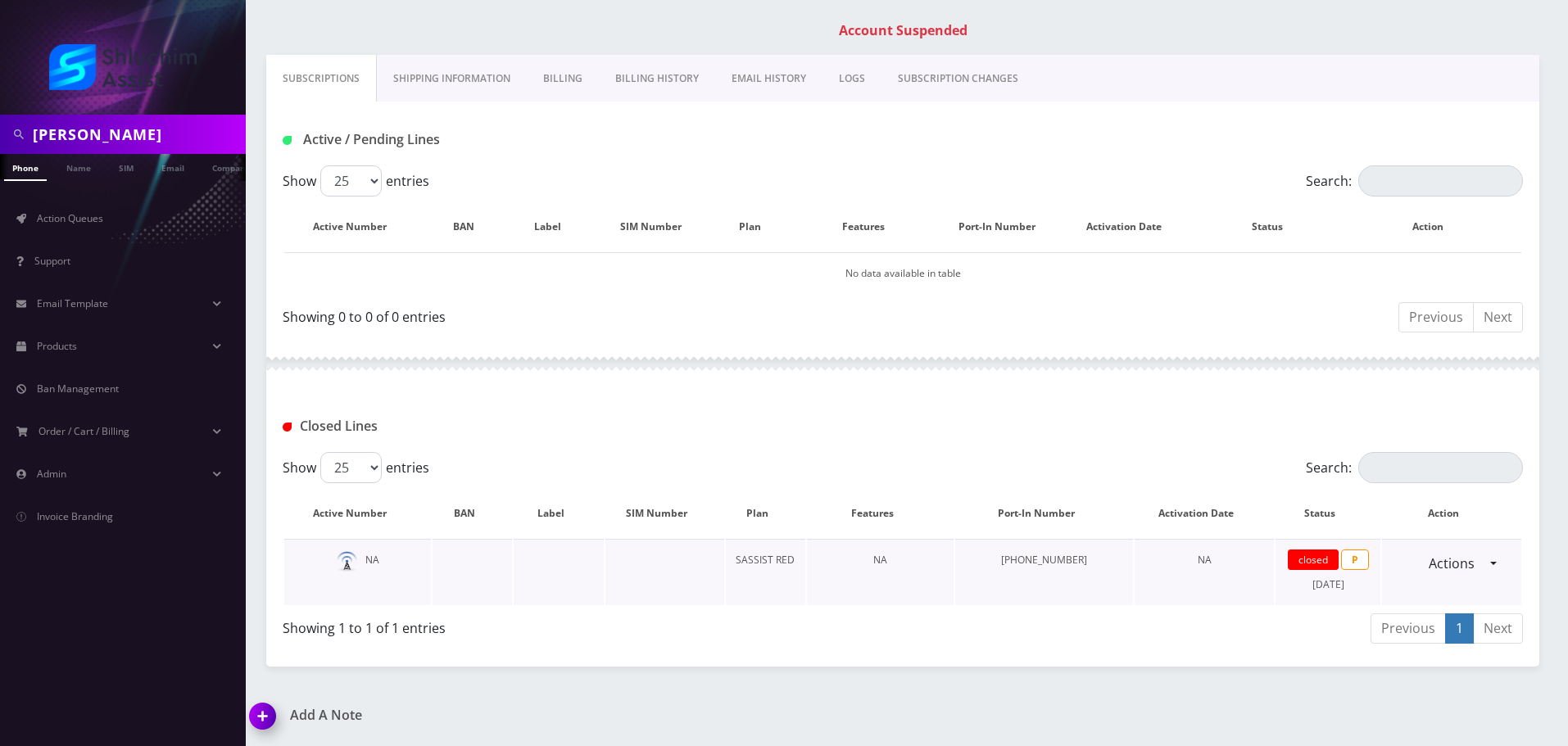
click at [1362, 593] on td "closed P September 21, 2025" at bounding box center [1328, 572] width 105 height 66
drag, startPoint x: 1308, startPoint y: 593, endPoint x: 1369, endPoint y: 593, distance: 61.0
click at [1368, 593] on td "closed P September 21, 2025" at bounding box center [1328, 572] width 105 height 66
click at [1369, 593] on td "closed P September 21, 2025" at bounding box center [1328, 572] width 105 height 66
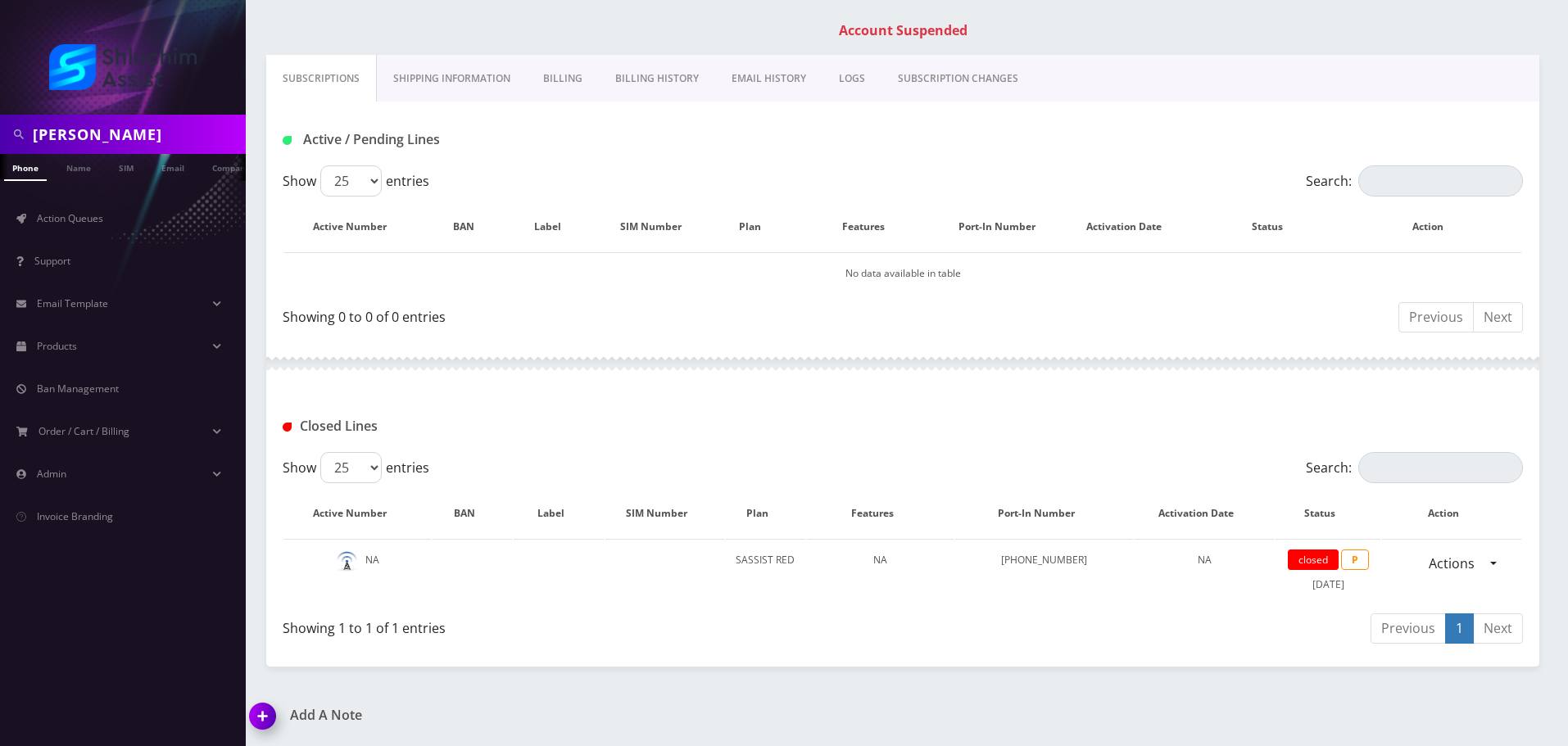
click at [141, 118] on div "Motti Sirota" at bounding box center [123, 134] width 246 height 40
click at [132, 133] on input "Motti Sirota" at bounding box center [137, 134] width 209 height 31
paste input "773-562-0104"
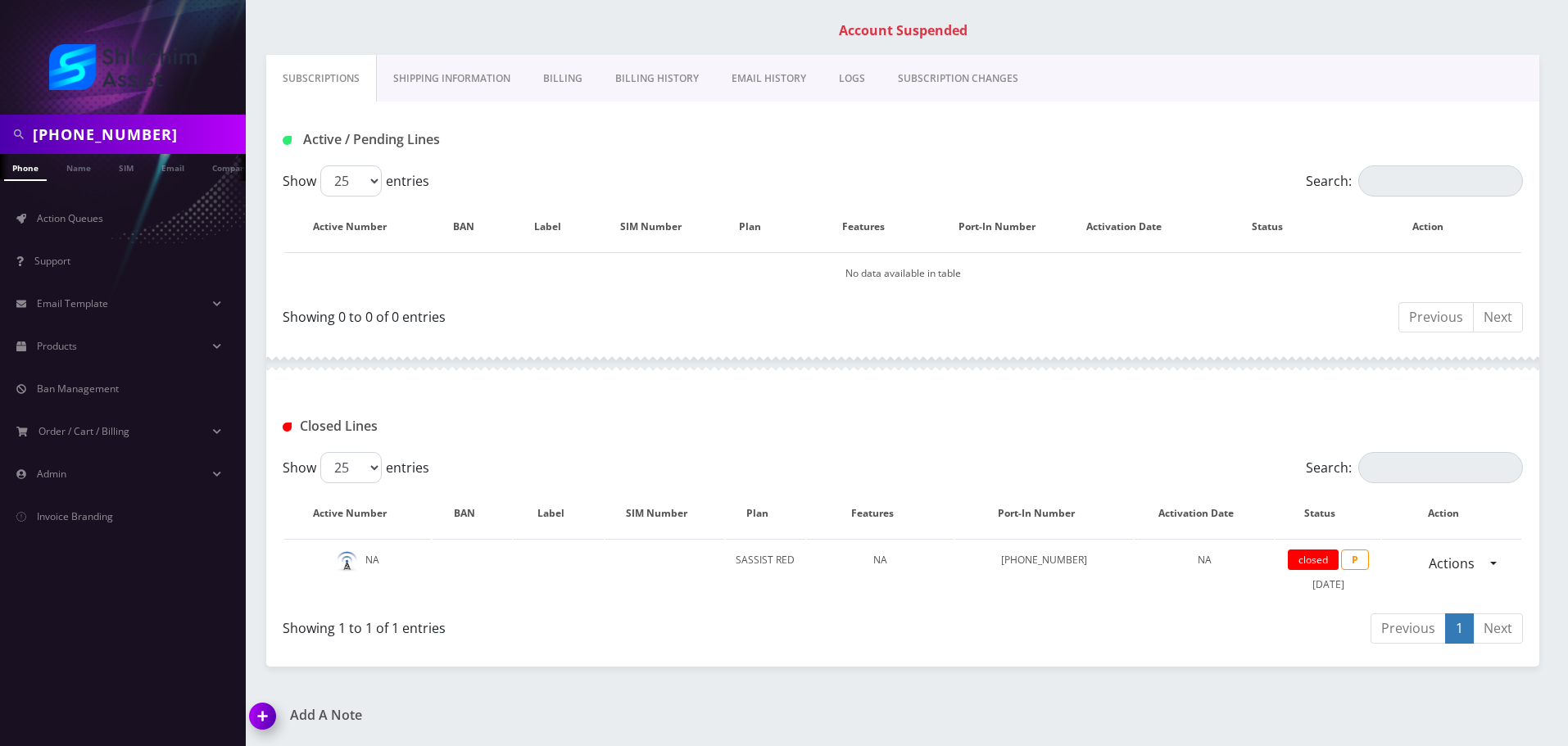
click at [102, 141] on input "773-562-0104" at bounding box center [137, 134] width 209 height 31
type input "7735620104"
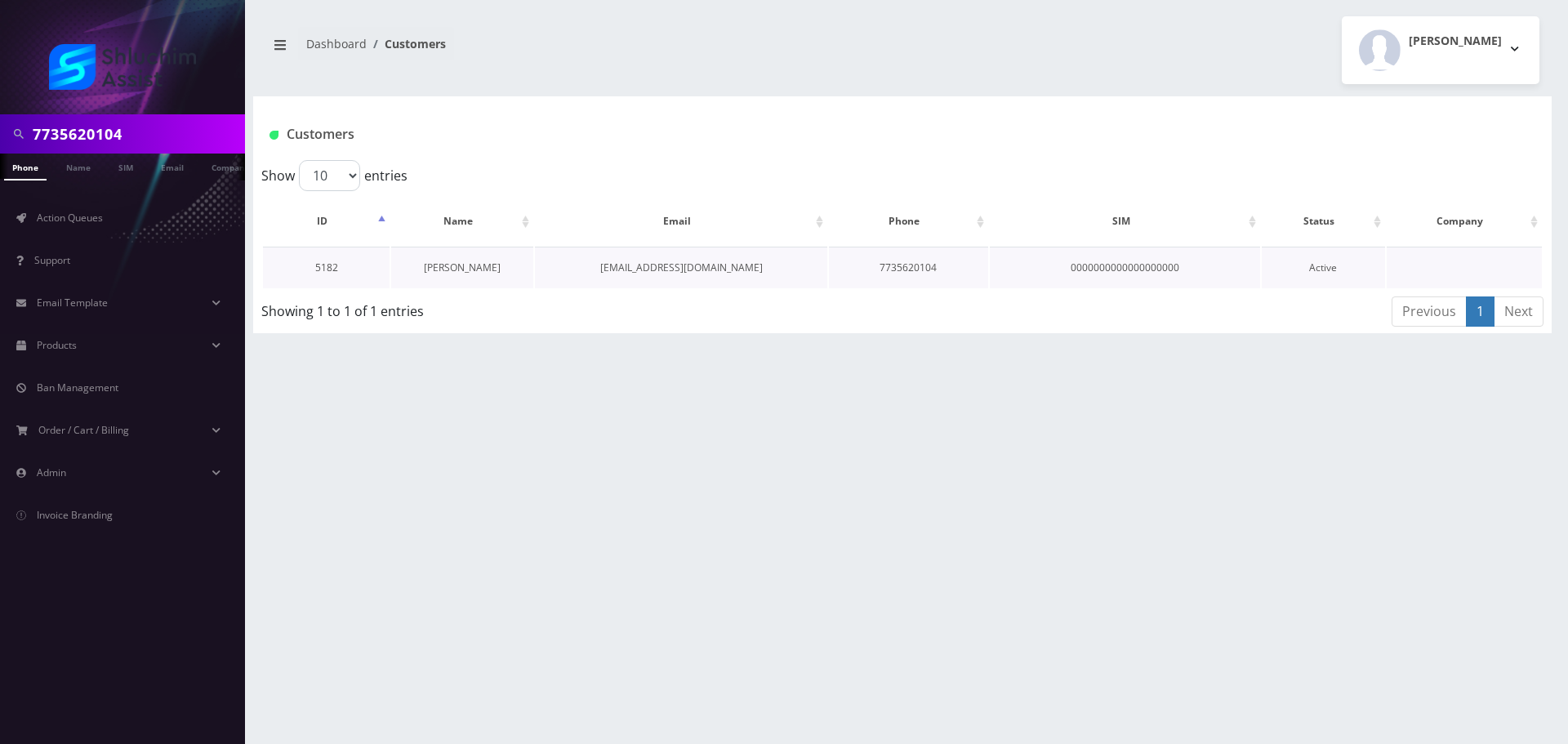
click at [477, 272] on link "[PERSON_NAME]" at bounding box center [463, 268] width 77 height 14
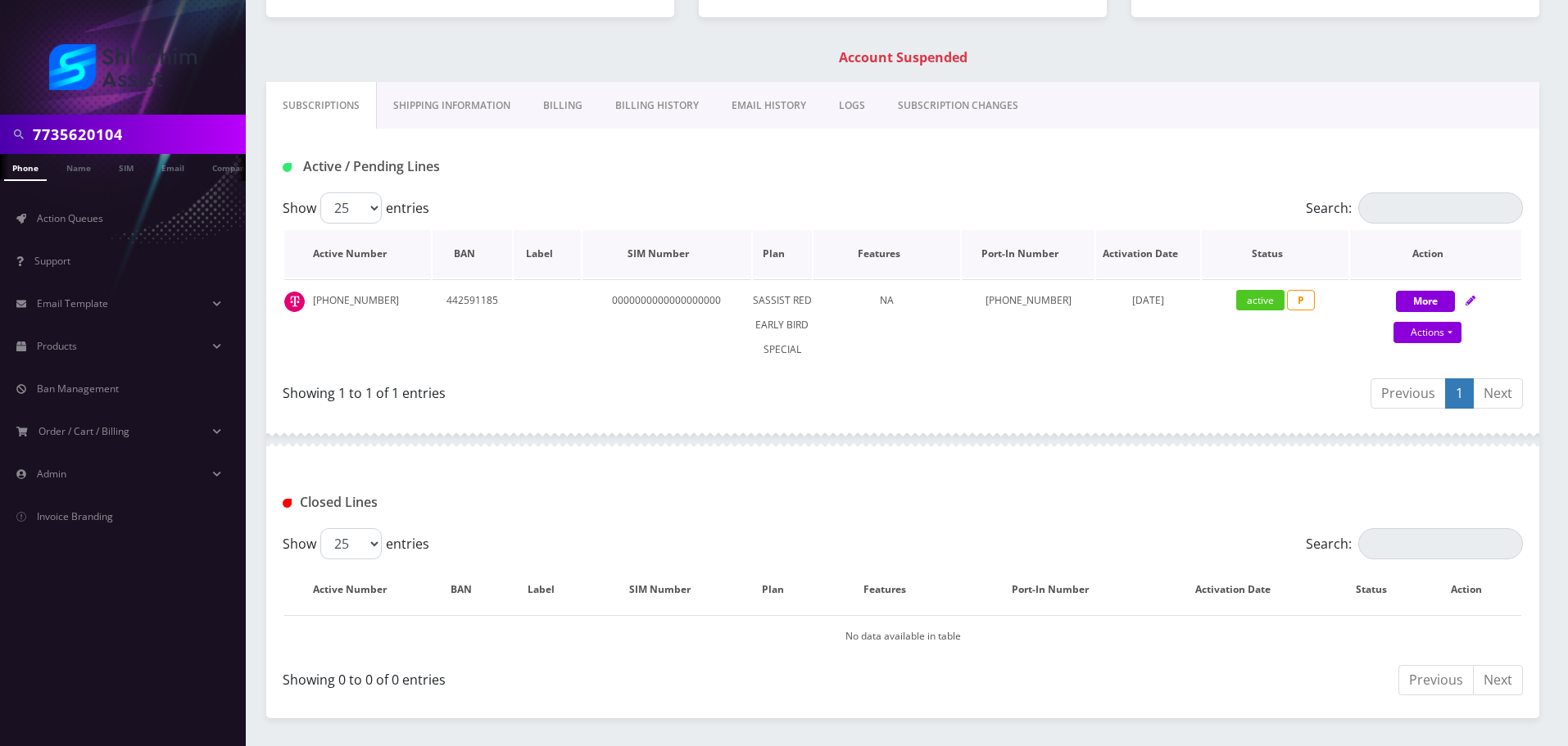
scroll to position [246, 0]
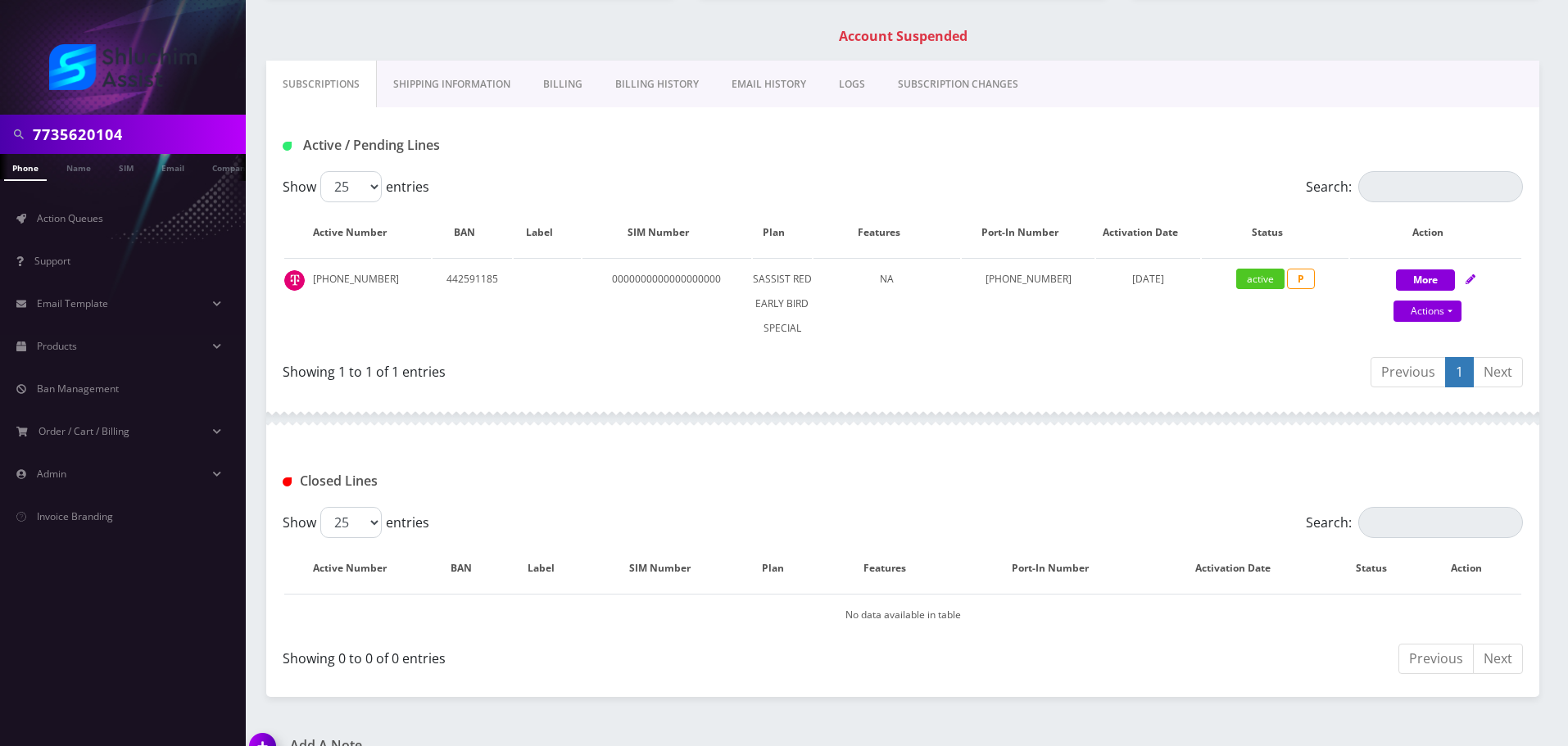
click at [154, 122] on input "7735620104" at bounding box center [137, 134] width 209 height 31
paste input "929231486"
type input "9292314864"
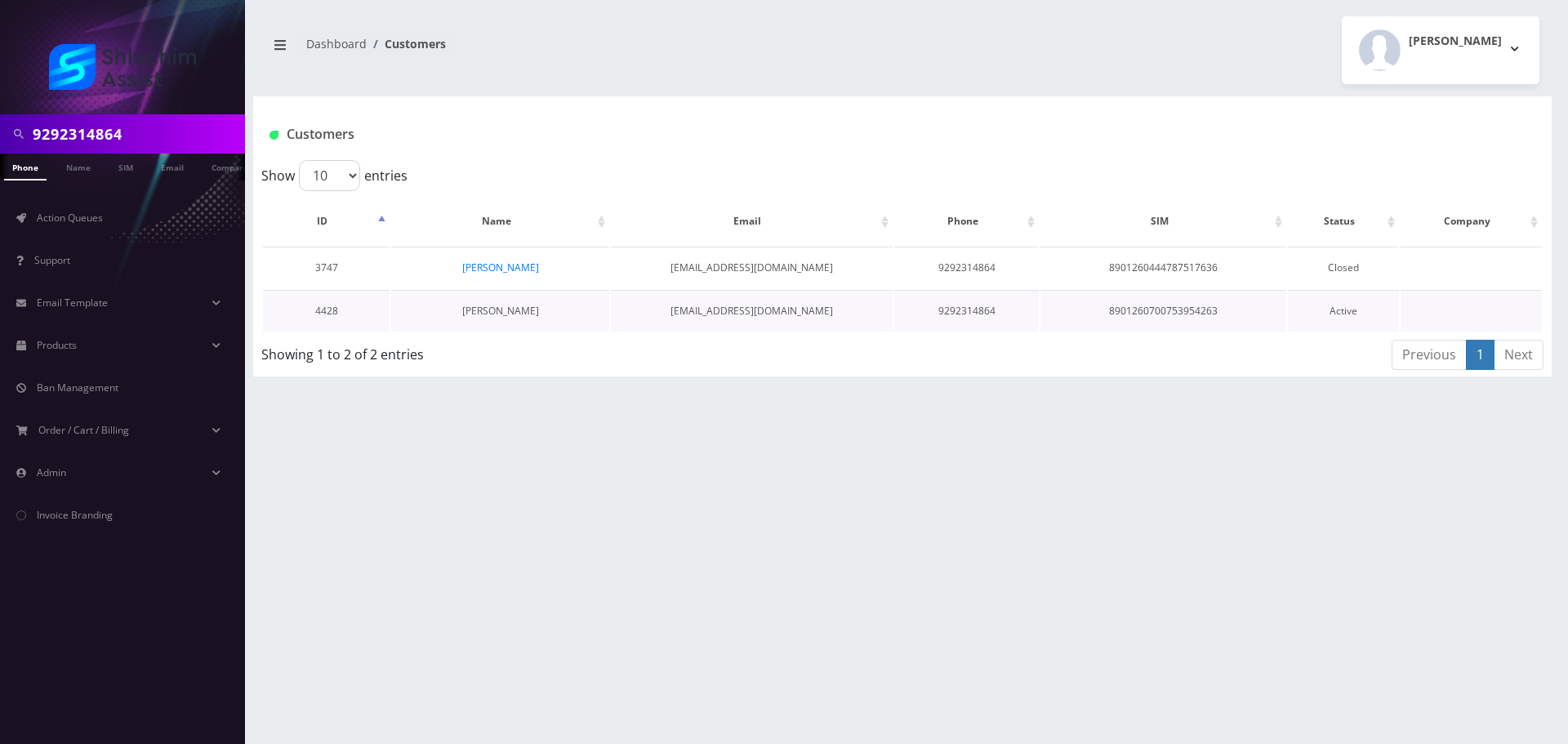
click at [493, 312] on link "[PERSON_NAME]" at bounding box center [501, 311] width 77 height 14
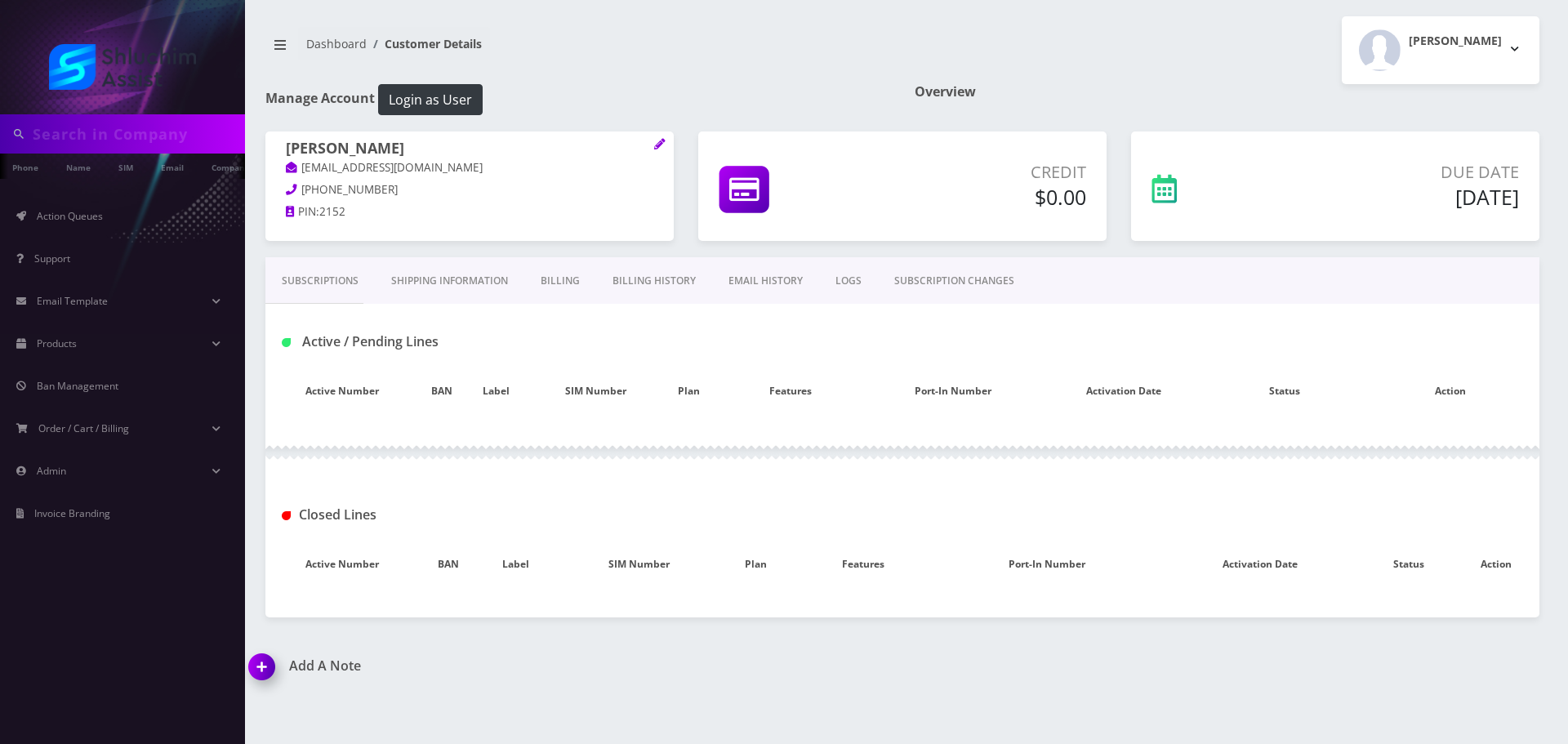
click at [319, 284] on link "Subscriptions" at bounding box center [321, 281] width 110 height 48
type input "9292314864"
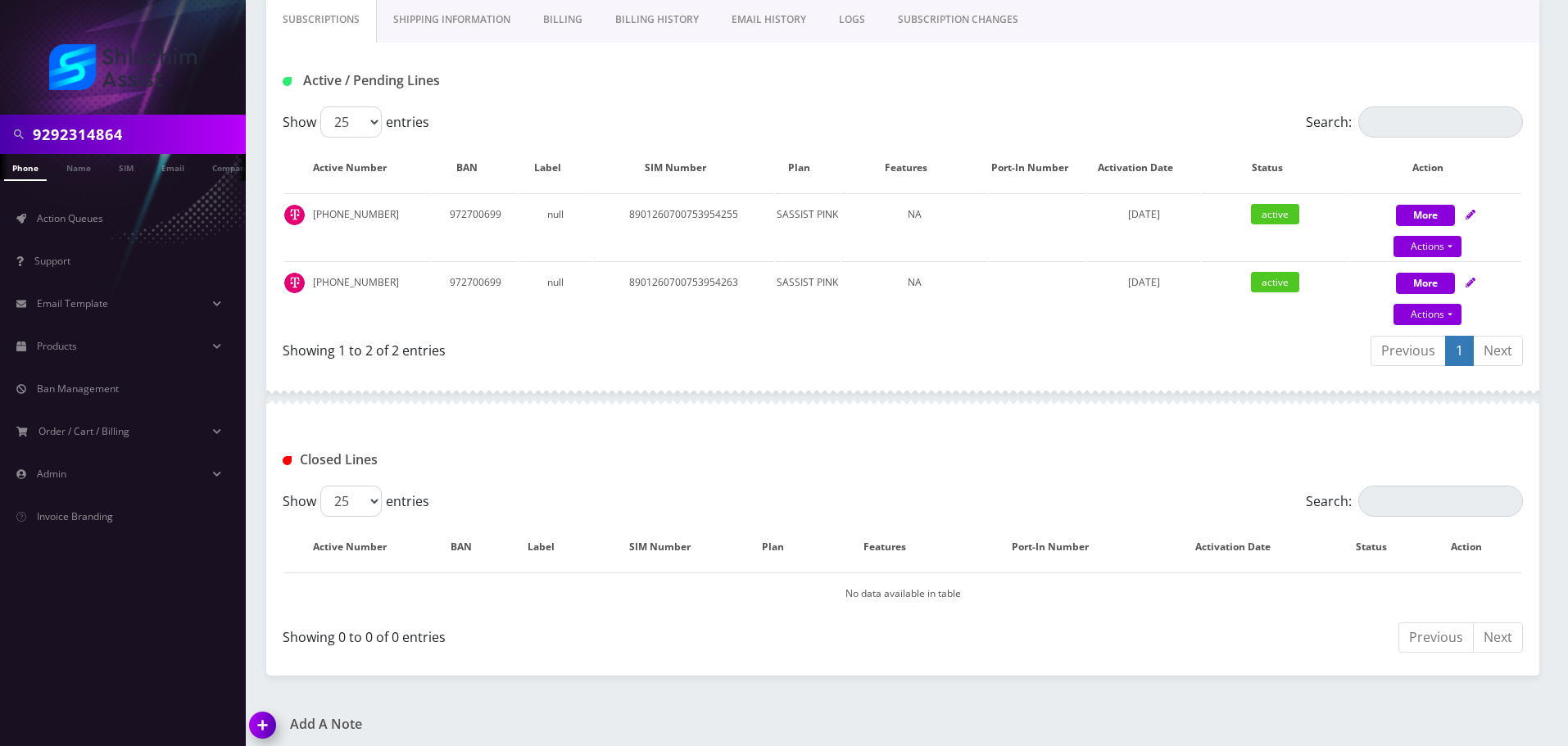
scroll to position [271, 0]
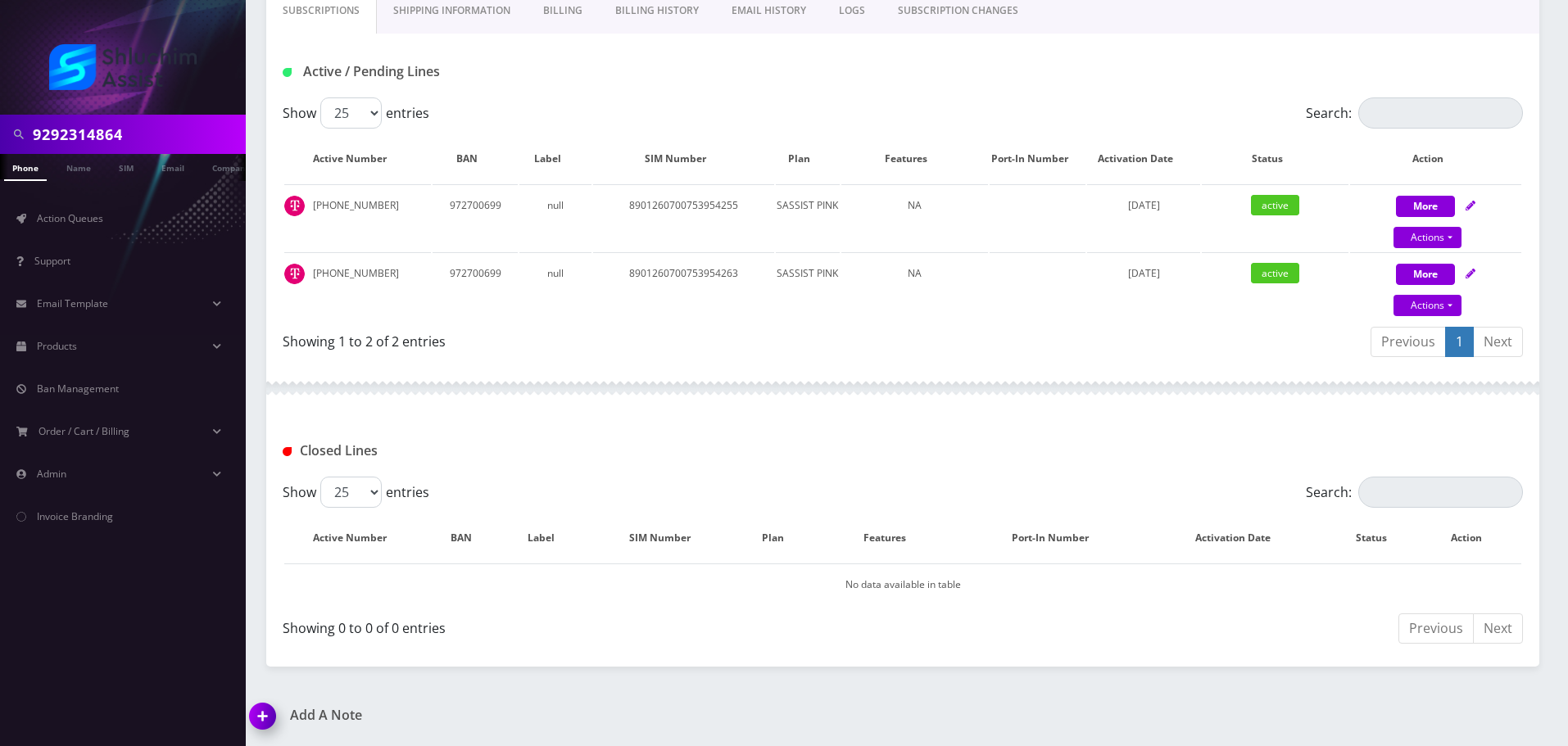
click at [675, 383] on div at bounding box center [903, 389] width 1273 height 50
click at [677, 382] on div at bounding box center [903, 389] width 1273 height 50
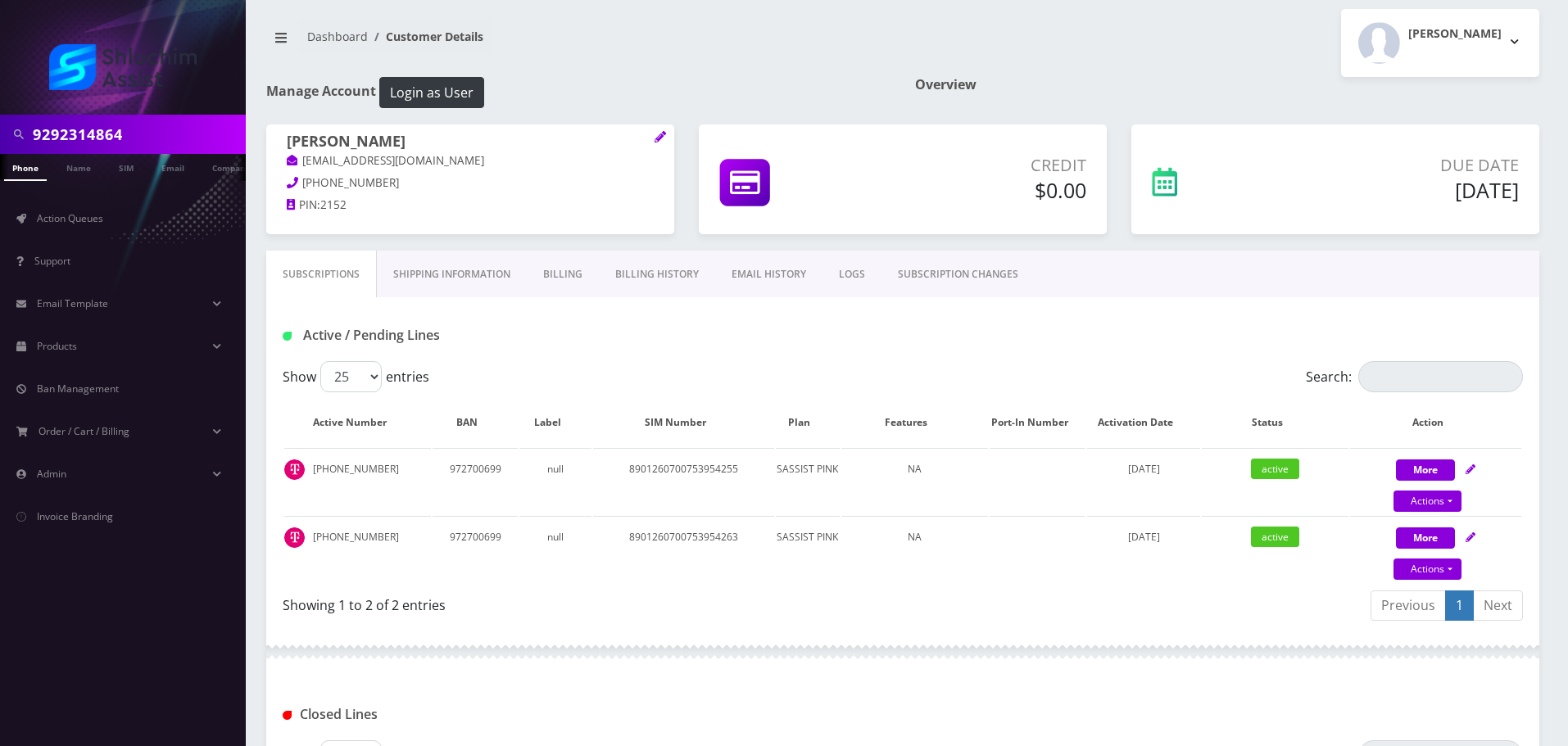
scroll to position [0, 0]
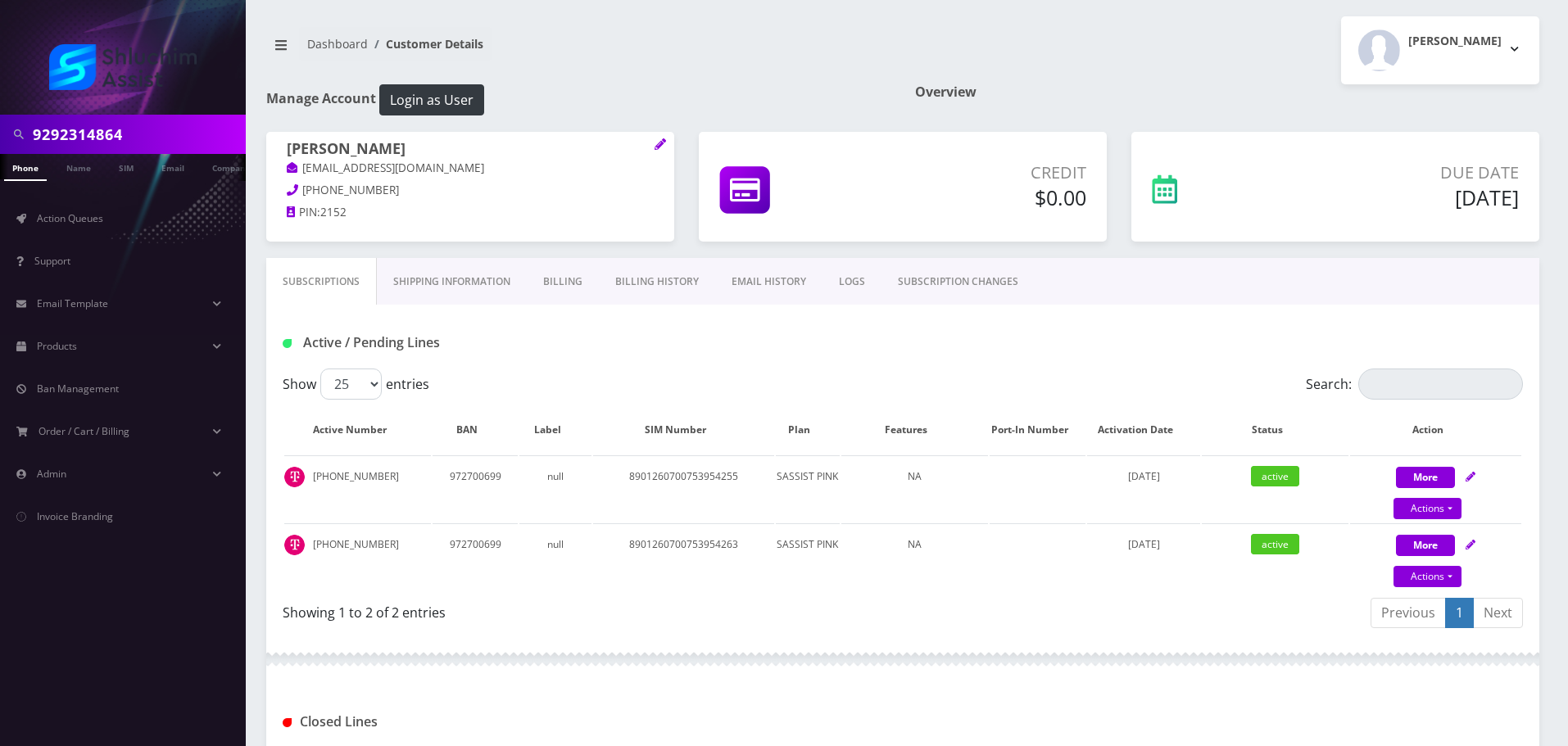
click at [544, 281] on link "Billing" at bounding box center [562, 282] width 72 height 48
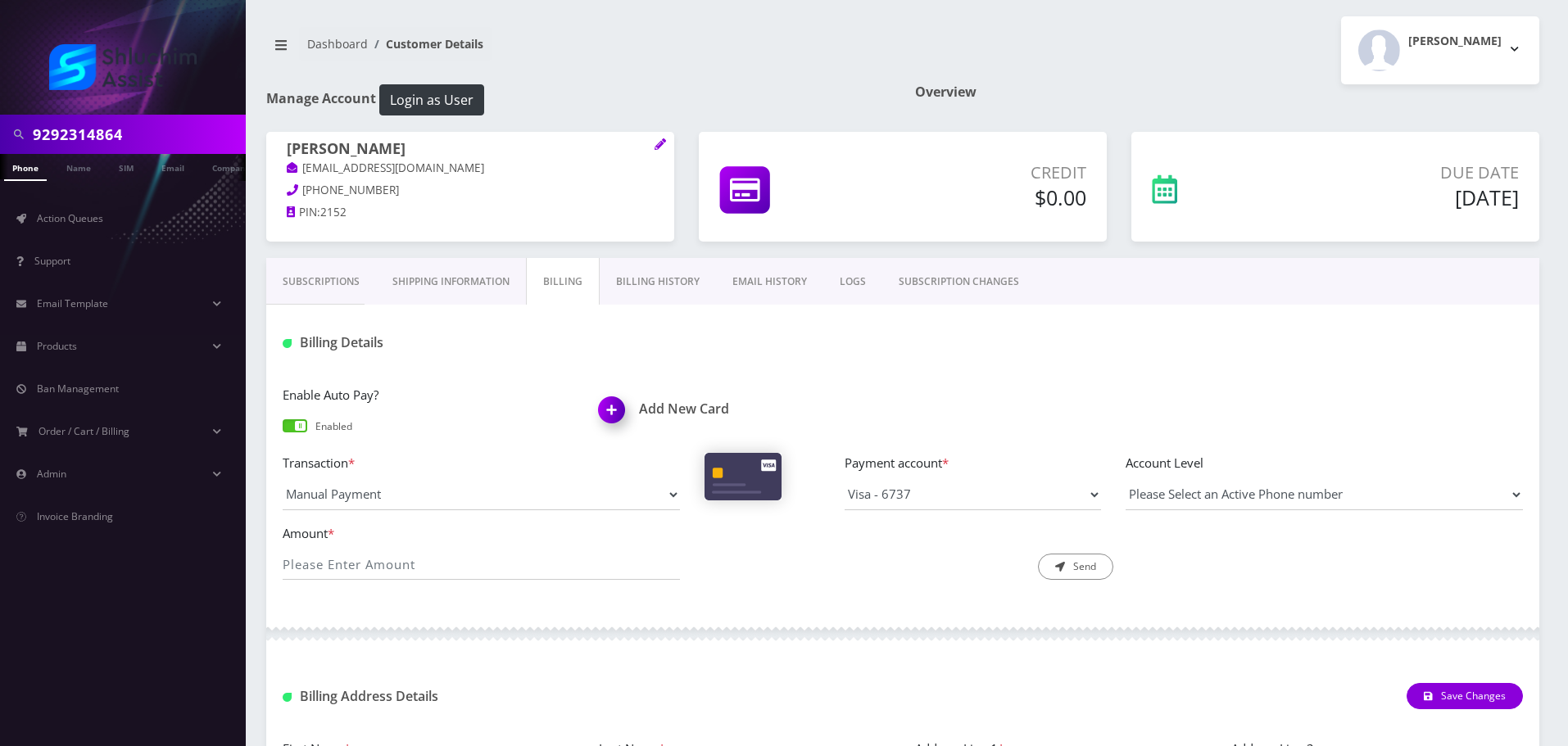
click at [360, 283] on link "Subscriptions" at bounding box center [321, 282] width 110 height 48
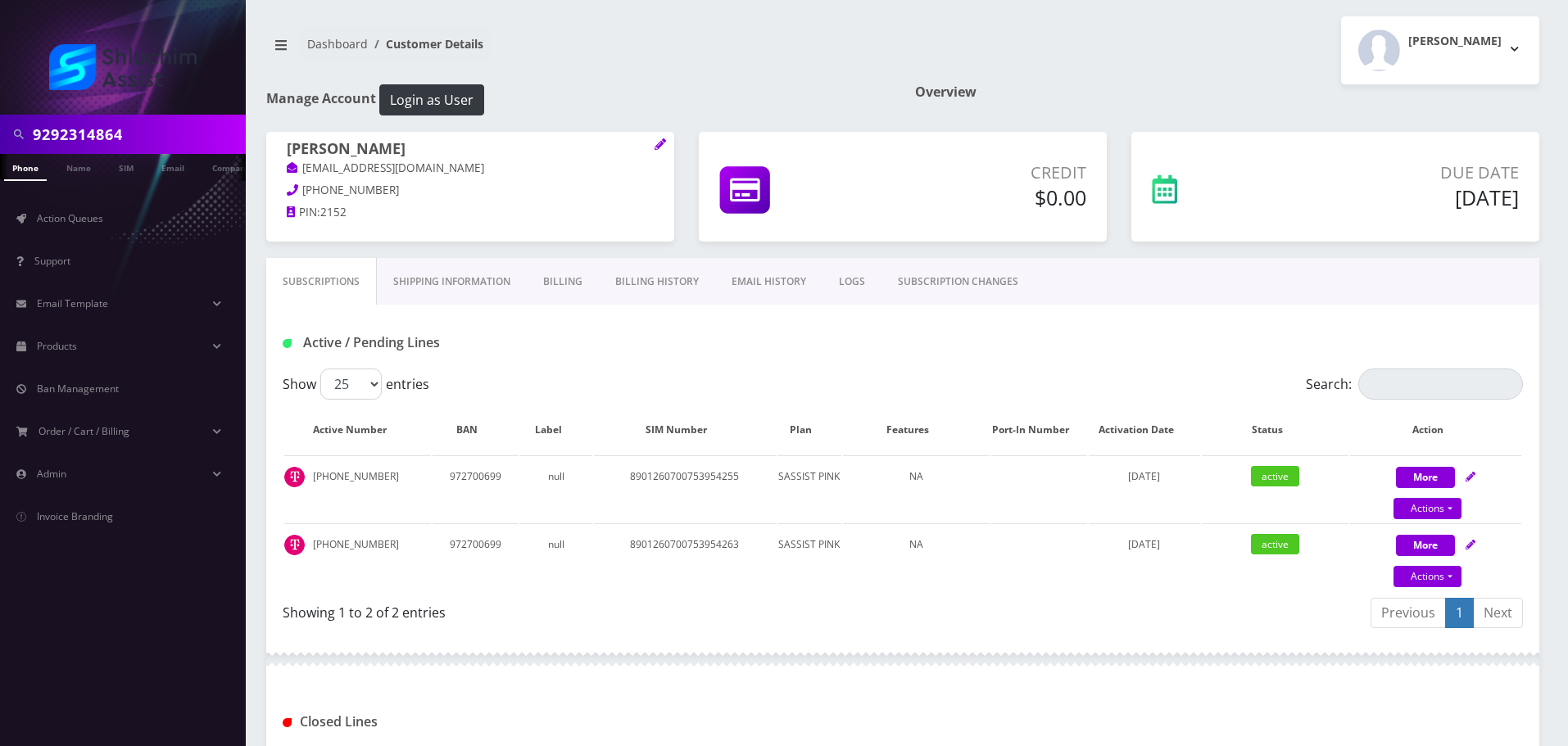
click at [483, 291] on link "Shipping Information" at bounding box center [451, 282] width 150 height 48
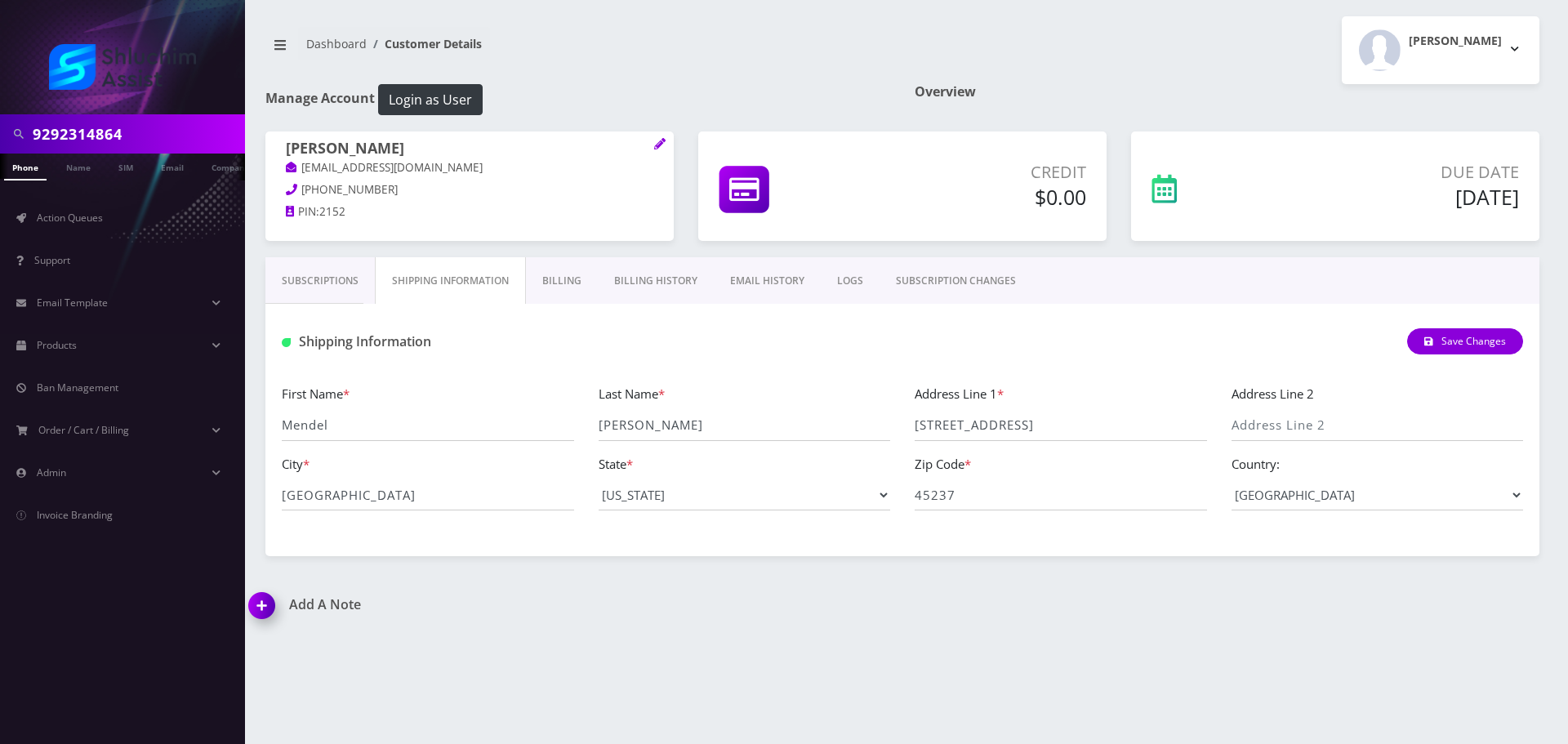
click at [563, 280] on link "Billing" at bounding box center [561, 281] width 71 height 48
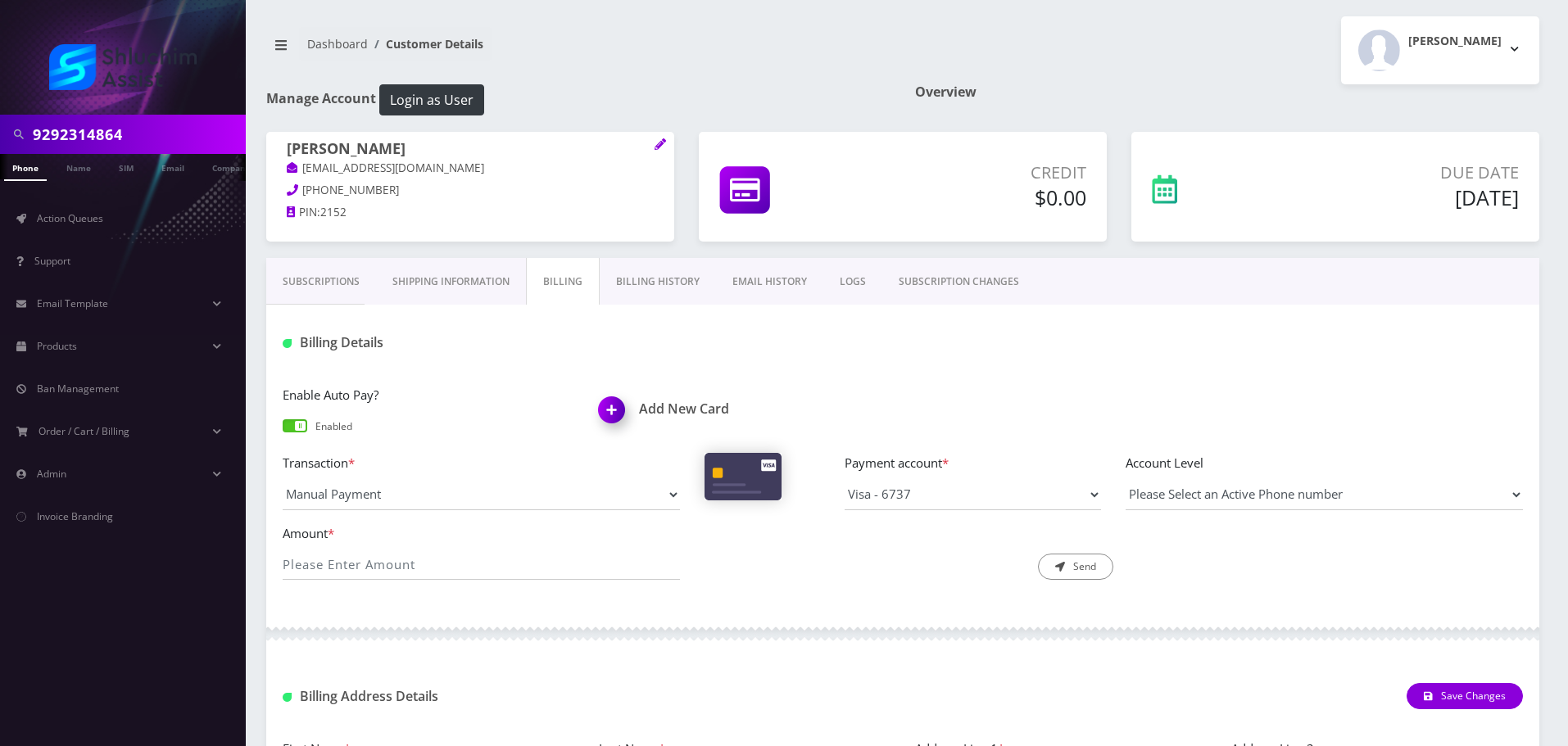
click at [656, 284] on link "Billing History" at bounding box center [658, 282] width 117 height 48
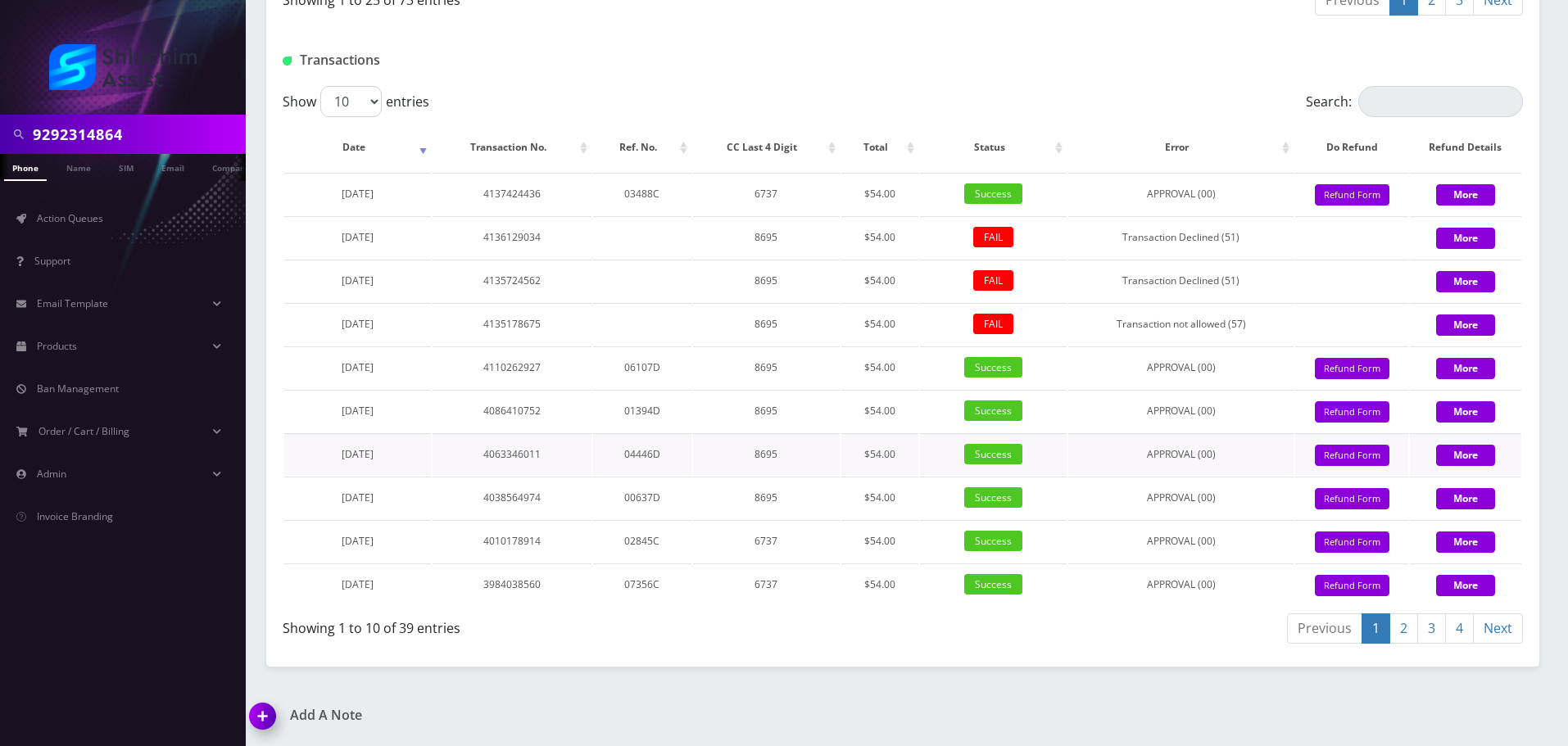
scroll to position [1927, 0]
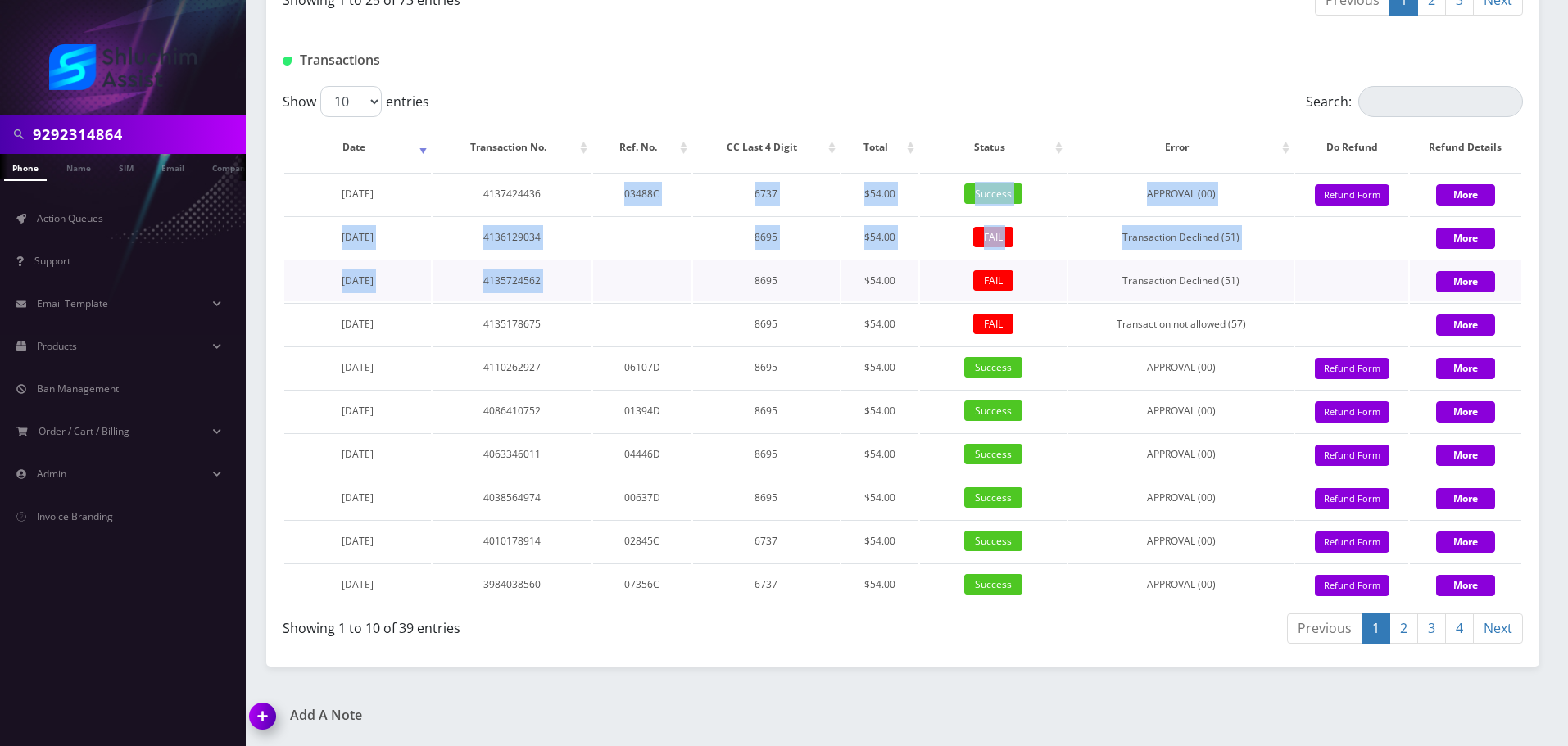
drag, startPoint x: 716, startPoint y: 262, endPoint x: 763, endPoint y: 283, distance: 51.5
click at [763, 283] on tbody "[DATE] 4137424436 03488C 6737 $54.00 Success APPROVAL (00) 54 Give Credit Refun…" at bounding box center [902, 389] width 1237 height 433
click at [763, 283] on td "8695" at bounding box center [767, 280] width 147 height 41
drag, startPoint x: 596, startPoint y: 191, endPoint x: 740, endPoint y: 290, distance: 174.7
click at [739, 290] on tbody "[DATE] 4137424436 03488C 6737 $54.00 Success APPROVAL (00) 54 Give Credit Refun…" at bounding box center [902, 389] width 1237 height 433
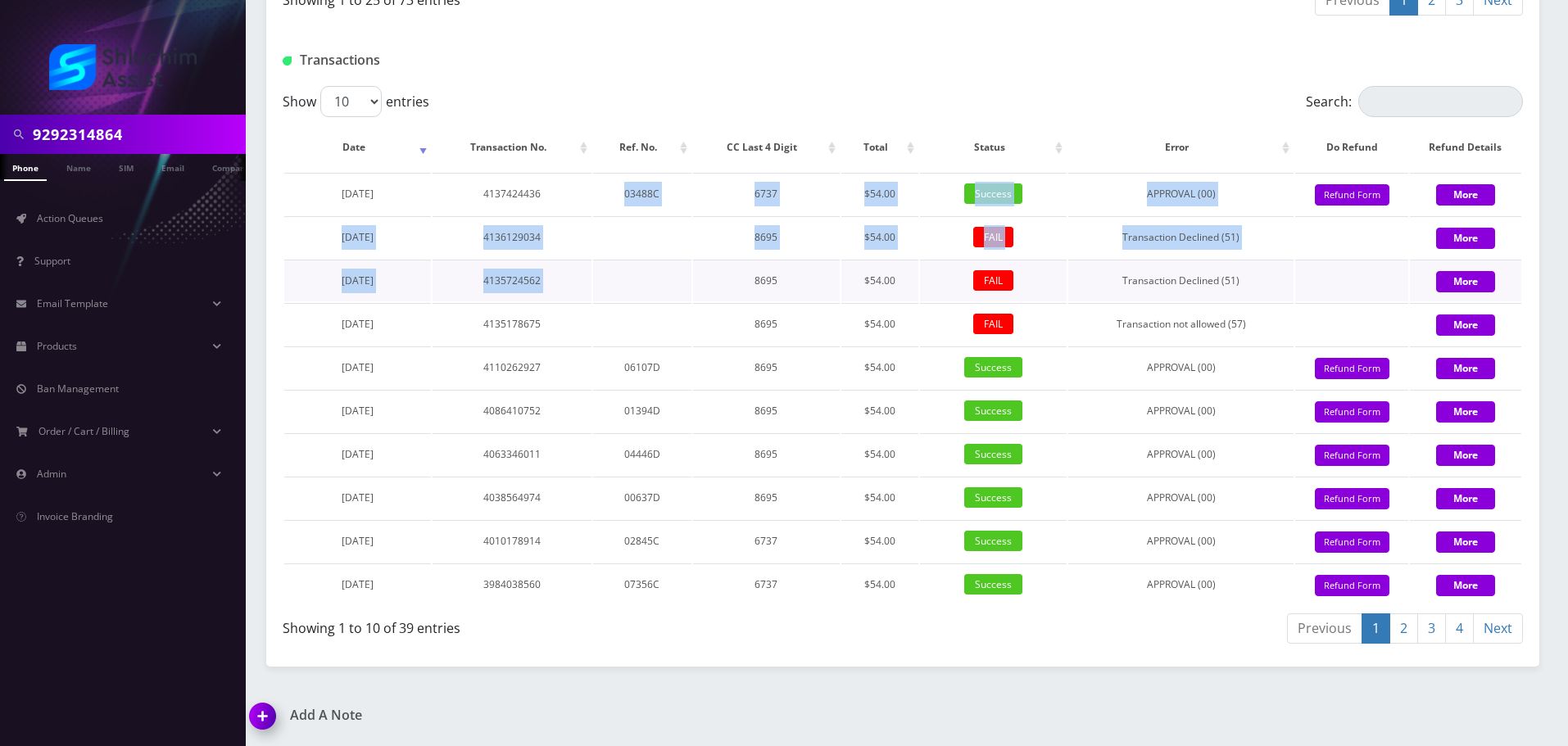
click at [740, 290] on td "8695" at bounding box center [767, 280] width 147 height 41
drag, startPoint x: 609, startPoint y: 191, endPoint x: 718, endPoint y: 277, distance: 138.8
click at [712, 274] on tbody "[DATE] 4137424436 03488C 6737 $54.00 Success APPROVAL (00) 54 Give Credit Refun…" at bounding box center [902, 389] width 1237 height 433
click at [718, 277] on td "8695" at bounding box center [767, 280] width 147 height 41
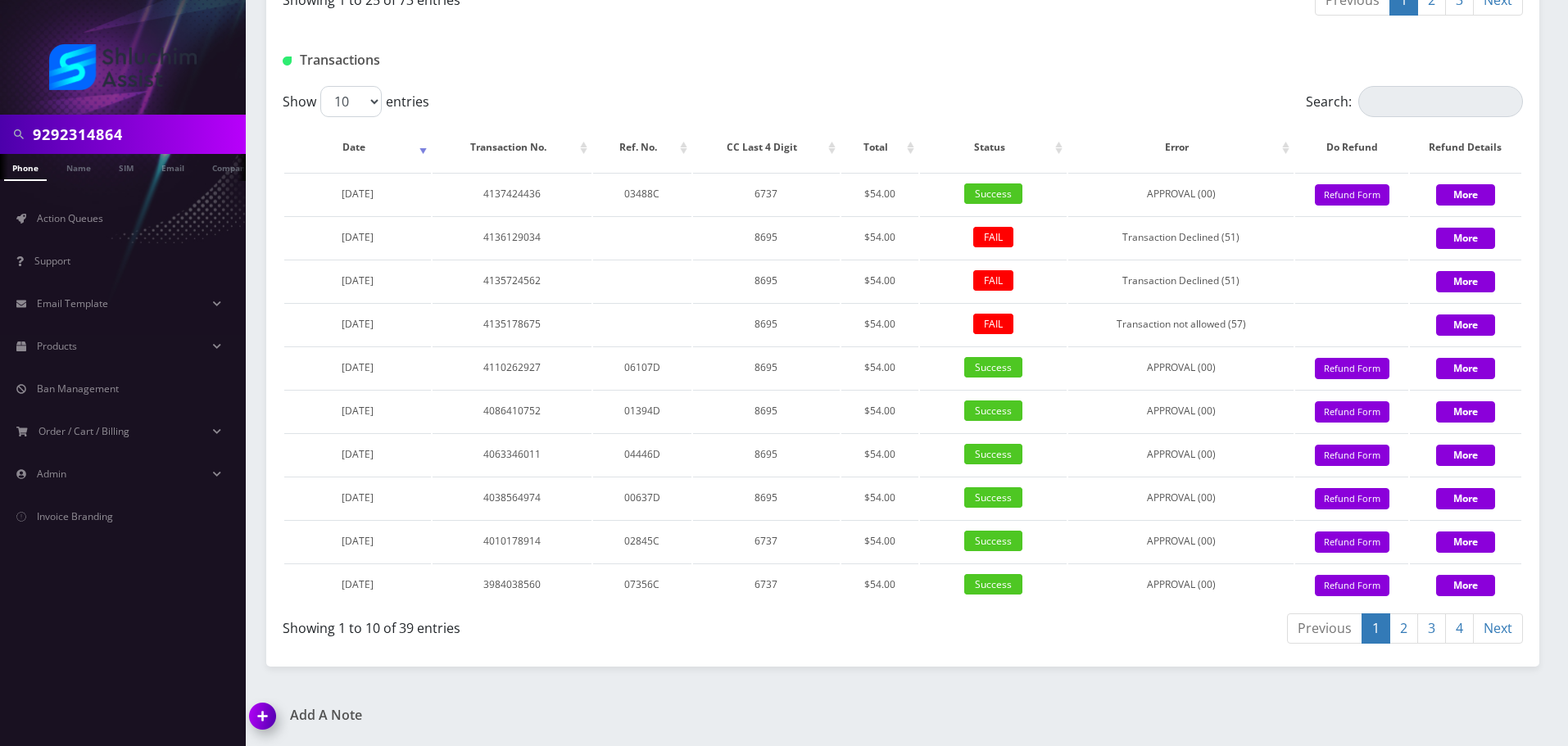
click at [169, 133] on input "9292314864" at bounding box center [137, 134] width 209 height 31
